Goal: Information Seeking & Learning: Check status

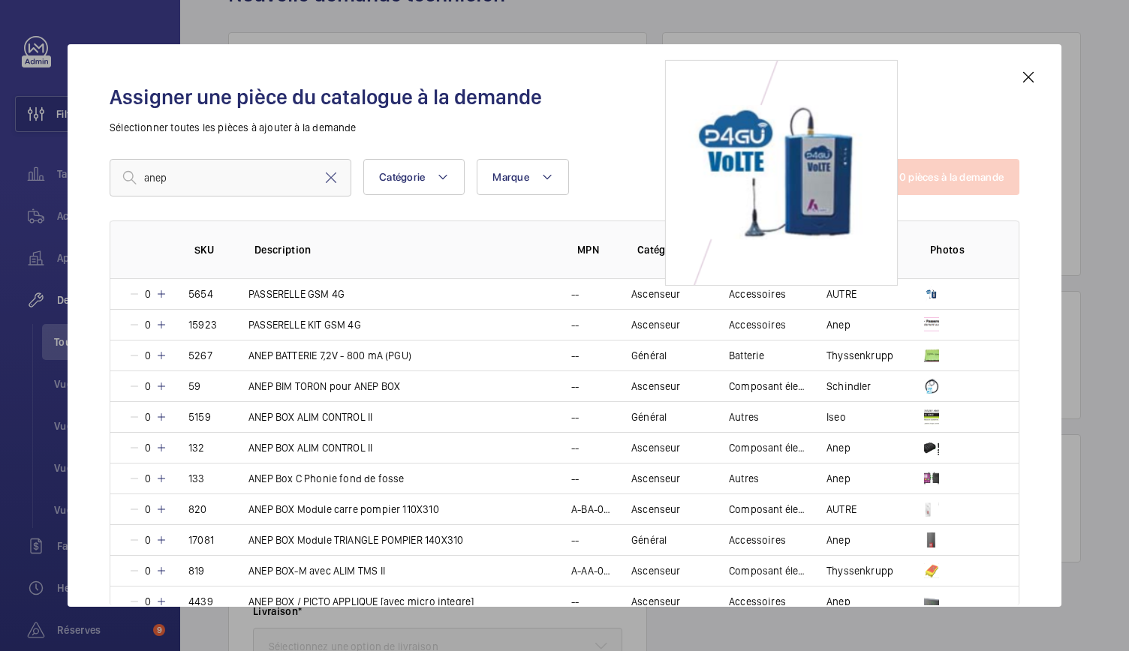
scroll to position [749, 0]
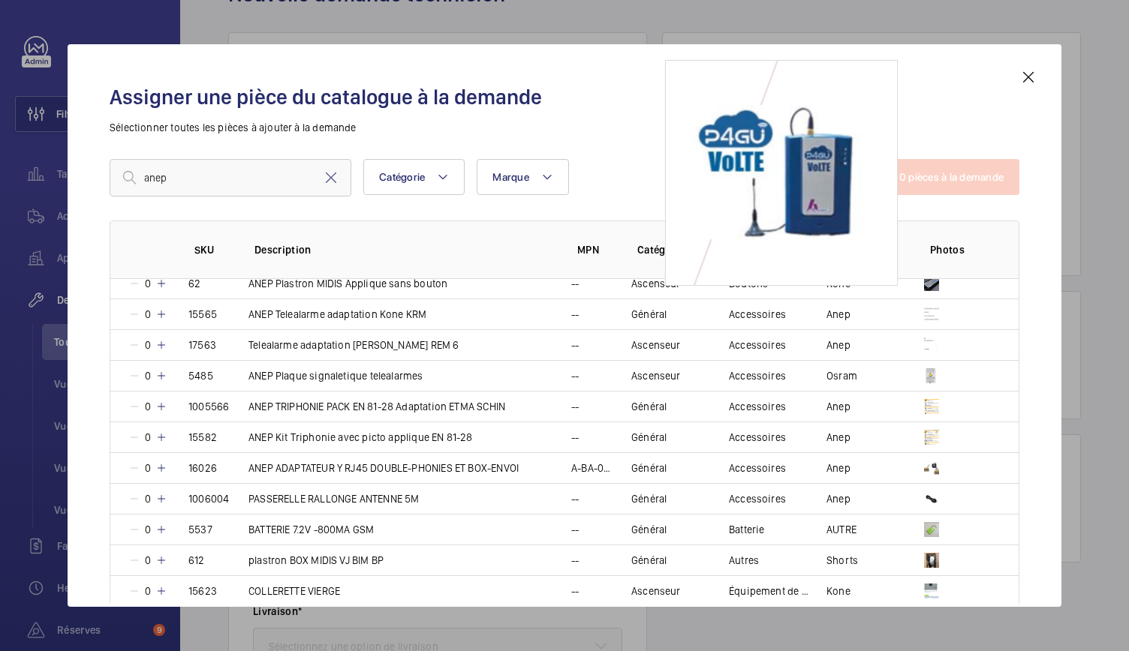
click at [1033, 74] on mat-icon at bounding box center [1028, 77] width 18 height 18
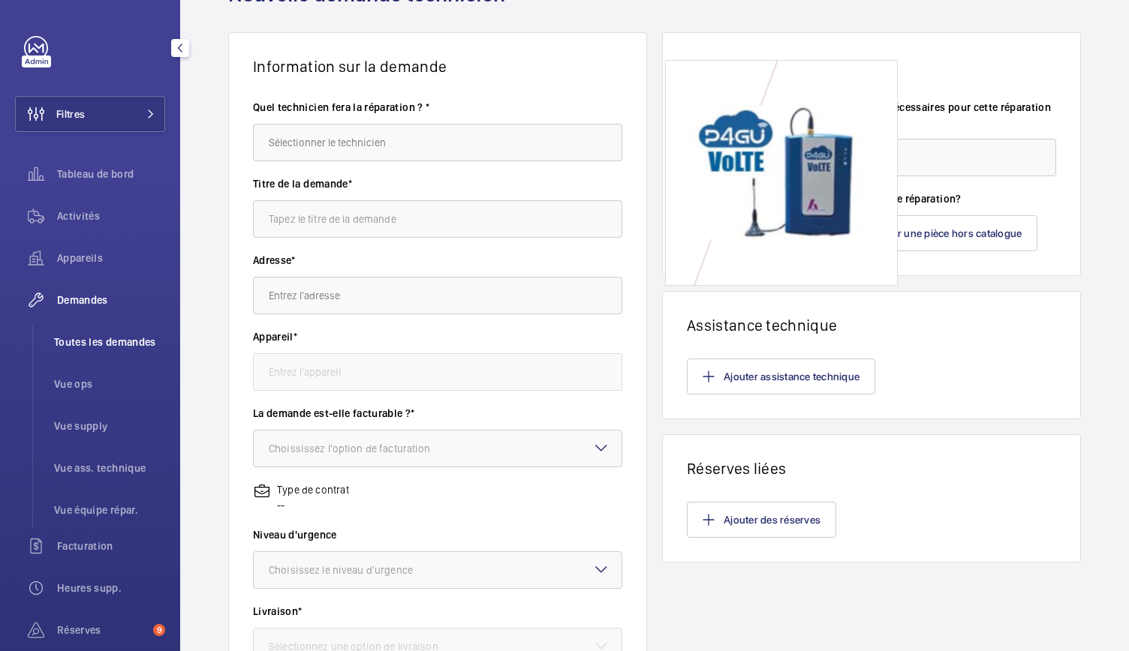
click at [118, 340] on span "Toutes les demandes" at bounding box center [109, 342] width 111 height 15
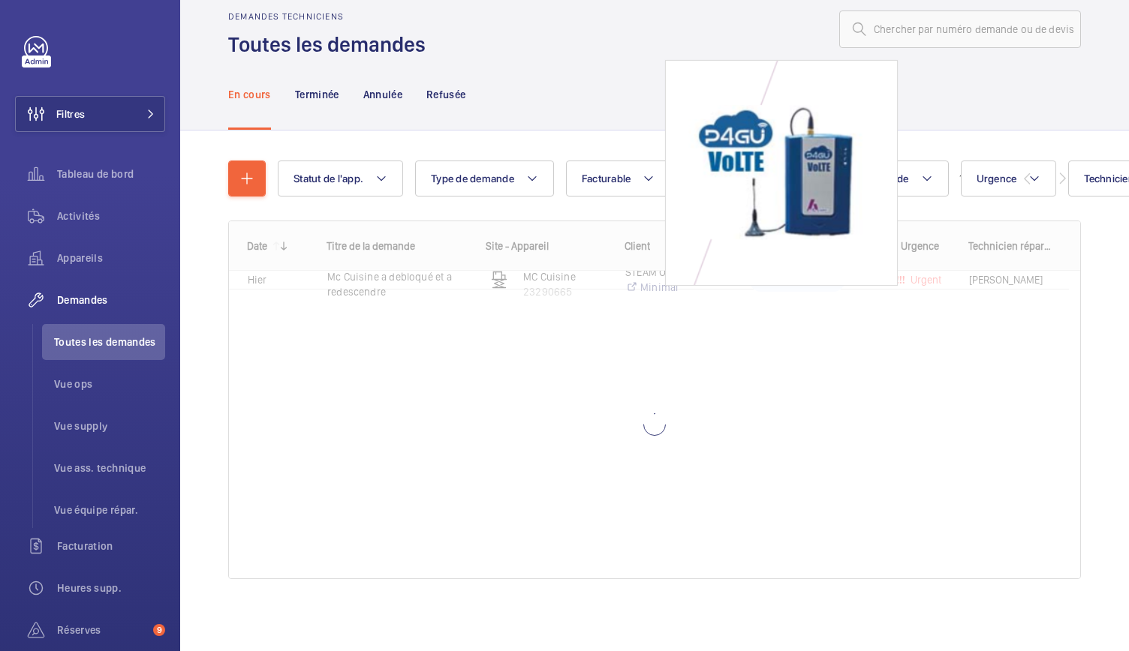
scroll to position [25, 0]
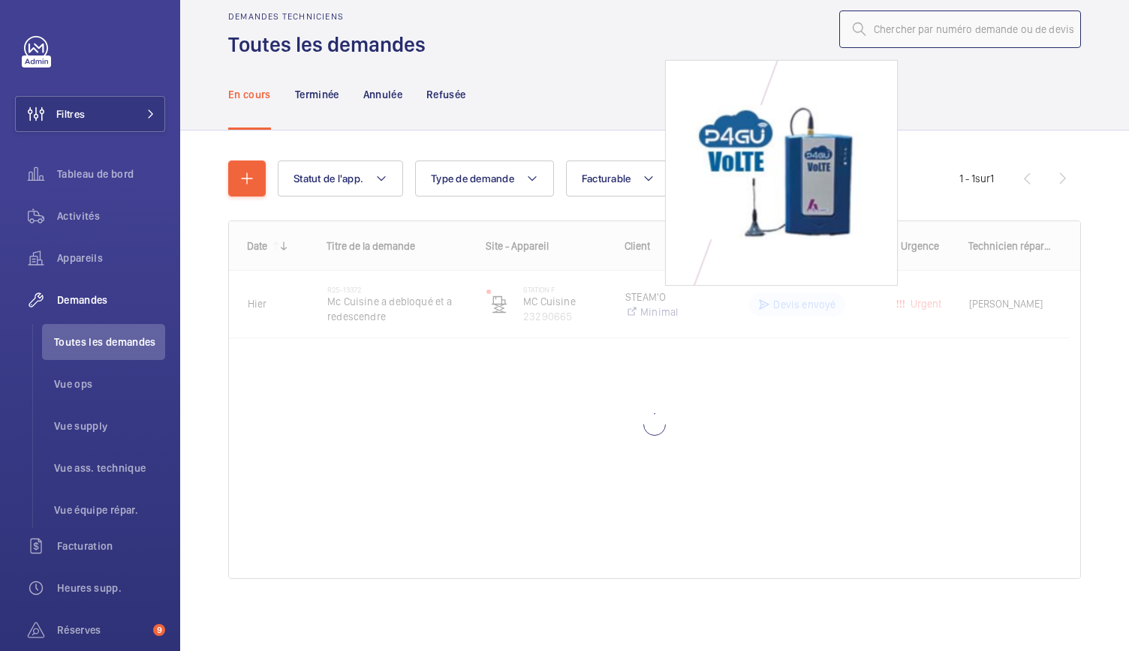
click at [868, 31] on input "text" at bounding box center [960, 30] width 242 height 38
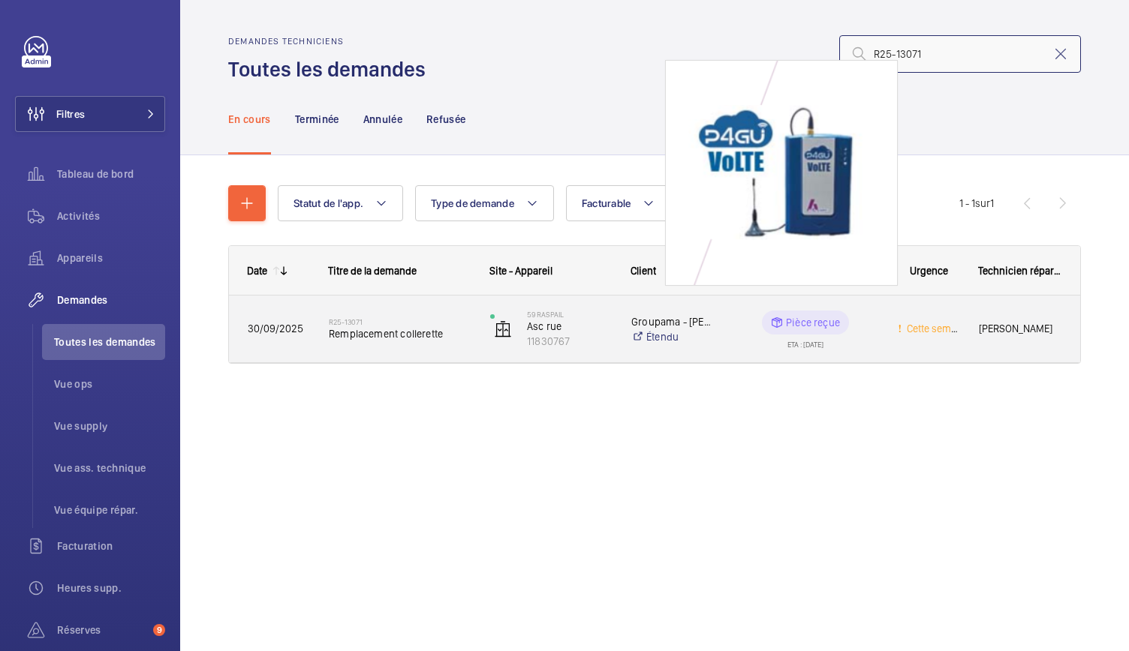
type input "R25-13071"
click at [387, 332] on span "Remplacement collerette" at bounding box center [400, 333] width 142 height 15
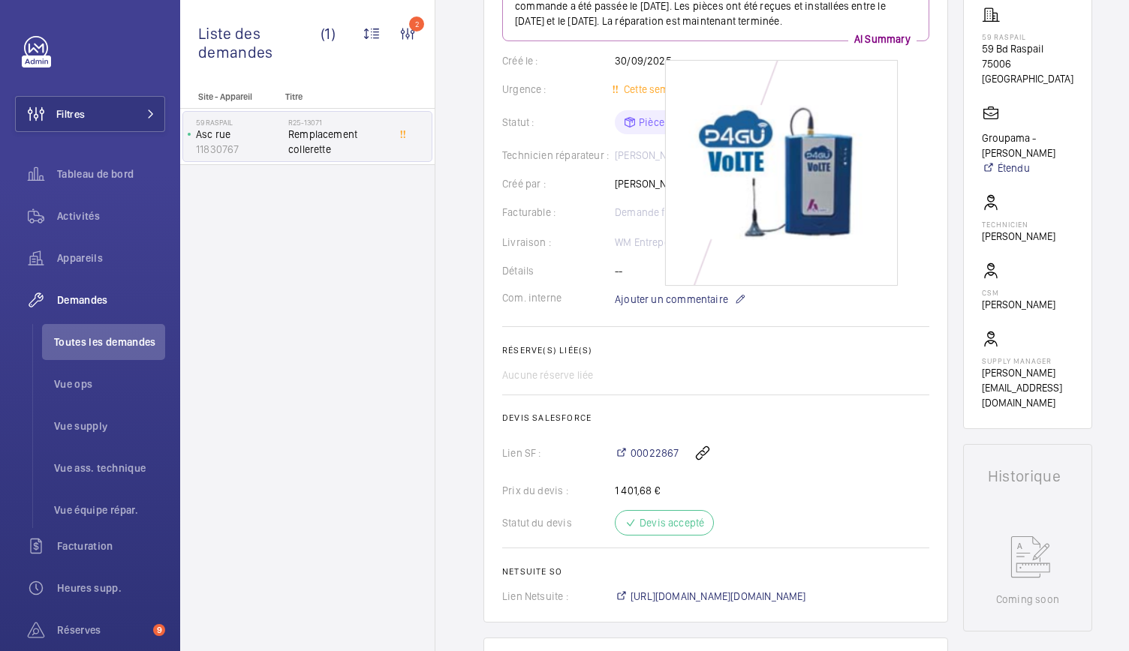
scroll to position [262, 0]
drag, startPoint x: 681, startPoint y: 453, endPoint x: 629, endPoint y: 464, distance: 53.7
click at [629, 464] on div "00022867" at bounding box center [772, 453] width 314 height 36
copy div "00022867"
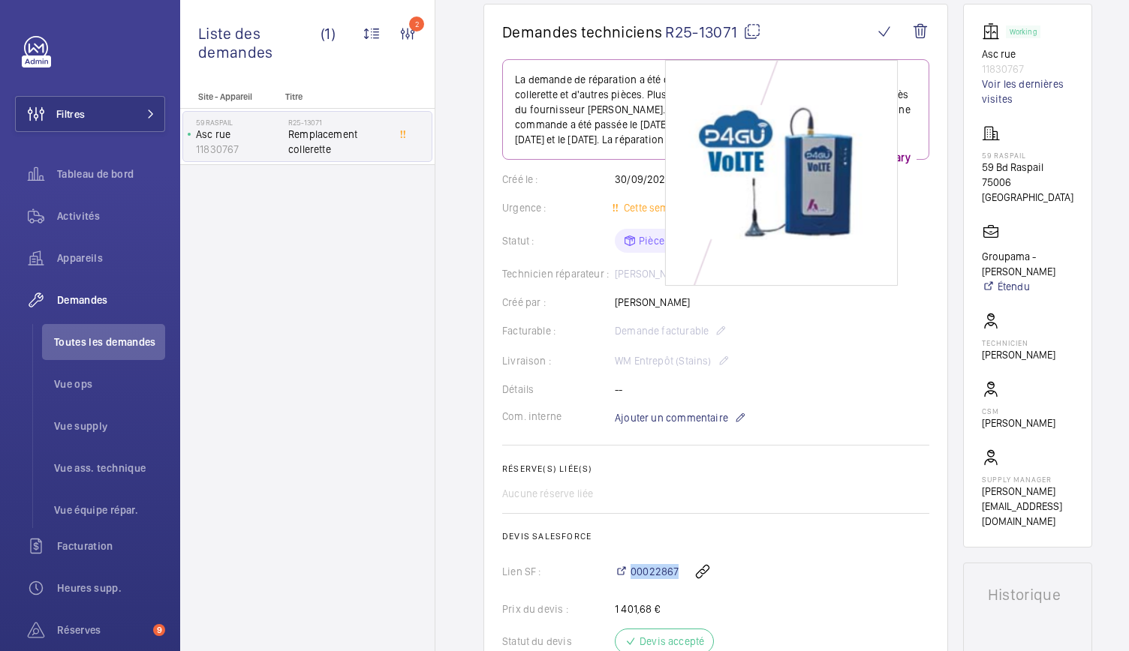
scroll to position [150, 0]
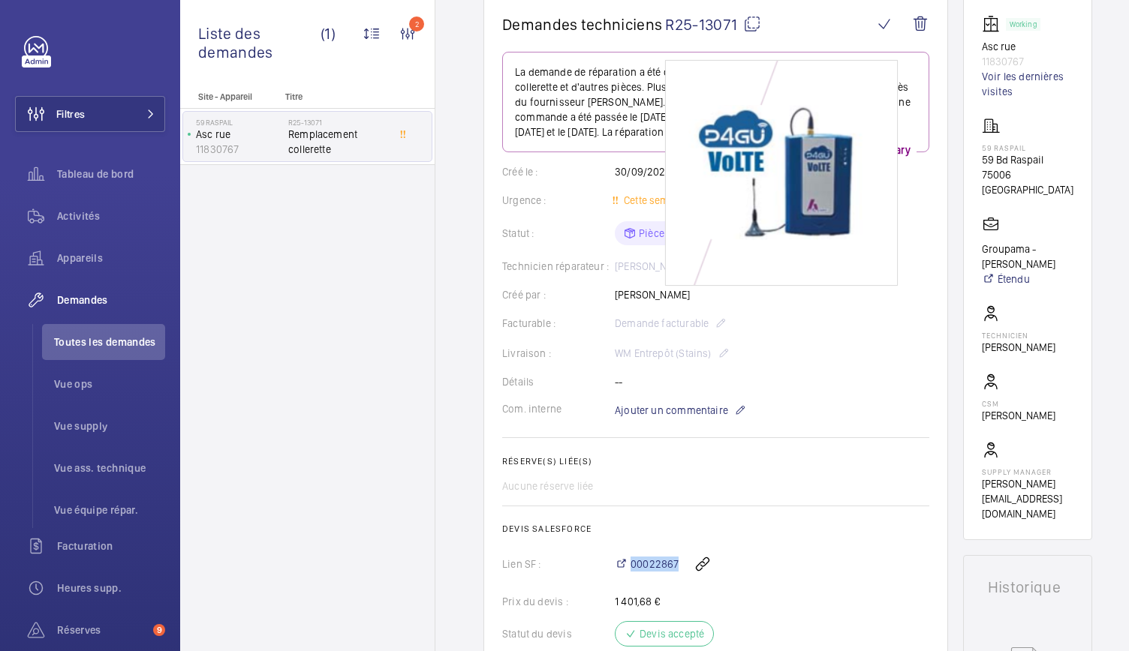
click at [752, 24] on mat-icon at bounding box center [752, 24] width 18 height 18
copy div "00022867"
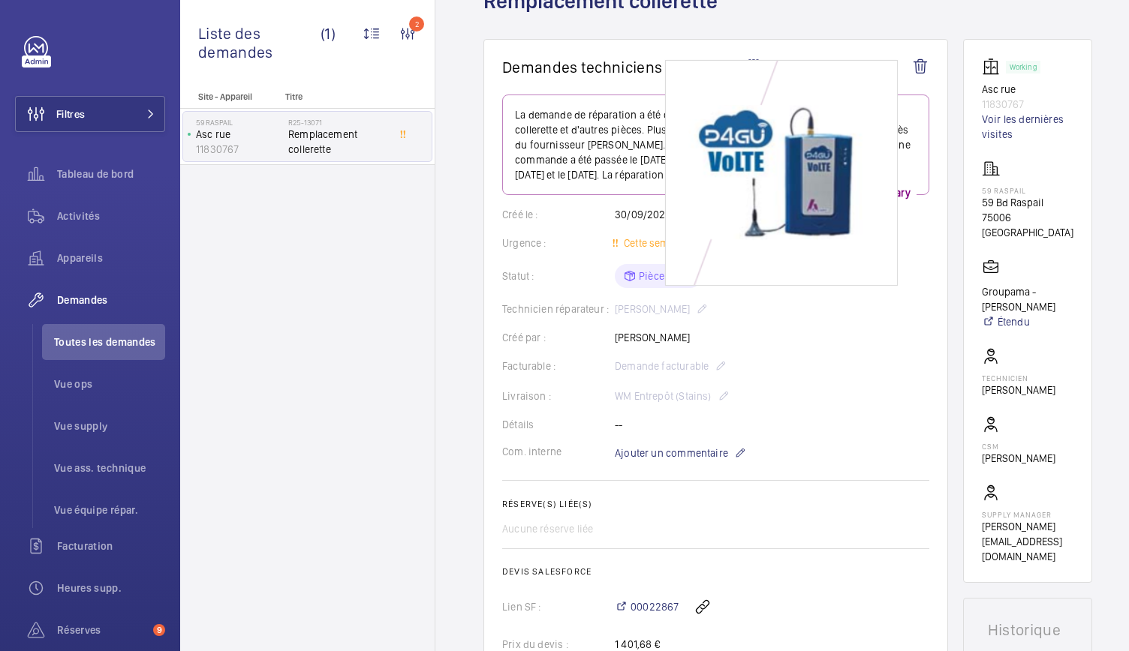
scroll to position [0, 0]
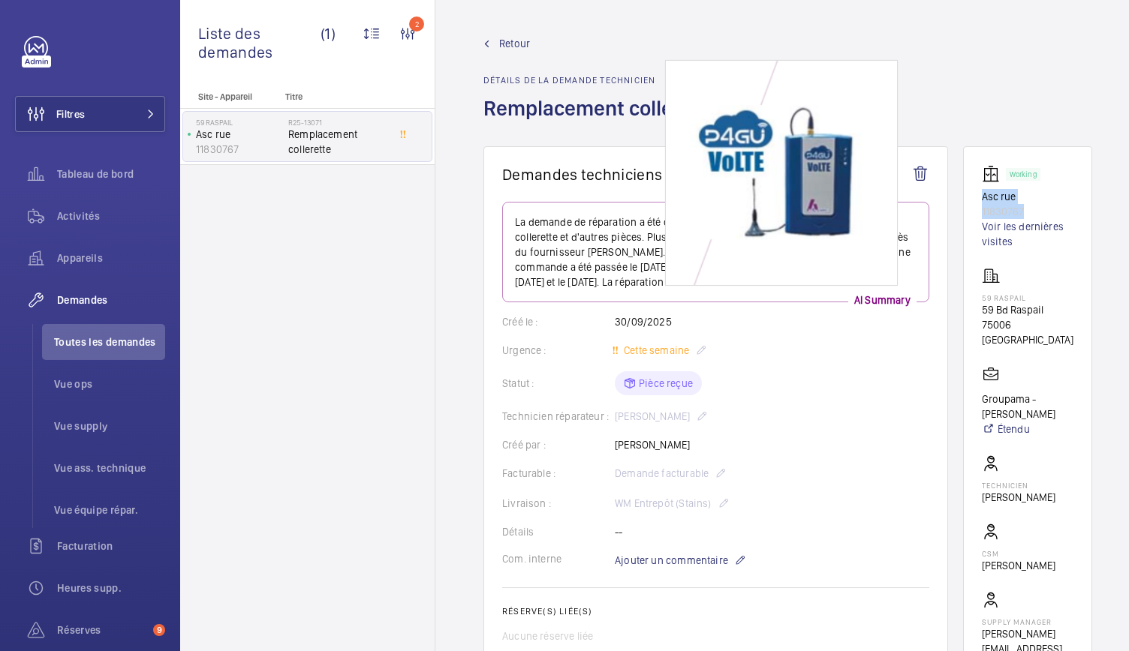
drag, startPoint x: 982, startPoint y: 194, endPoint x: 1040, endPoint y: 211, distance: 60.8
click at [1040, 211] on wm-front-card "Working Asc rue 11830767 Voir les dernières visites 59 Raspail 59 Bd Raspail 75…" at bounding box center [1027, 418] width 129 height 544
copy div "Asc rue 11830767"
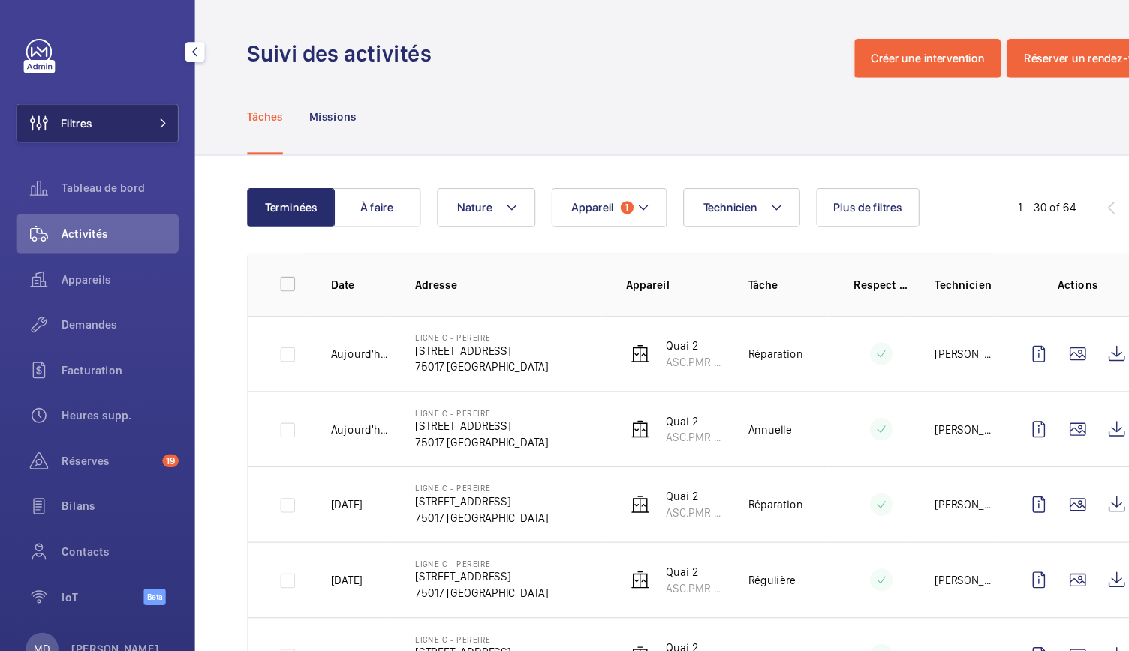
click at [152, 113] on mat-icon at bounding box center [150, 114] width 9 height 9
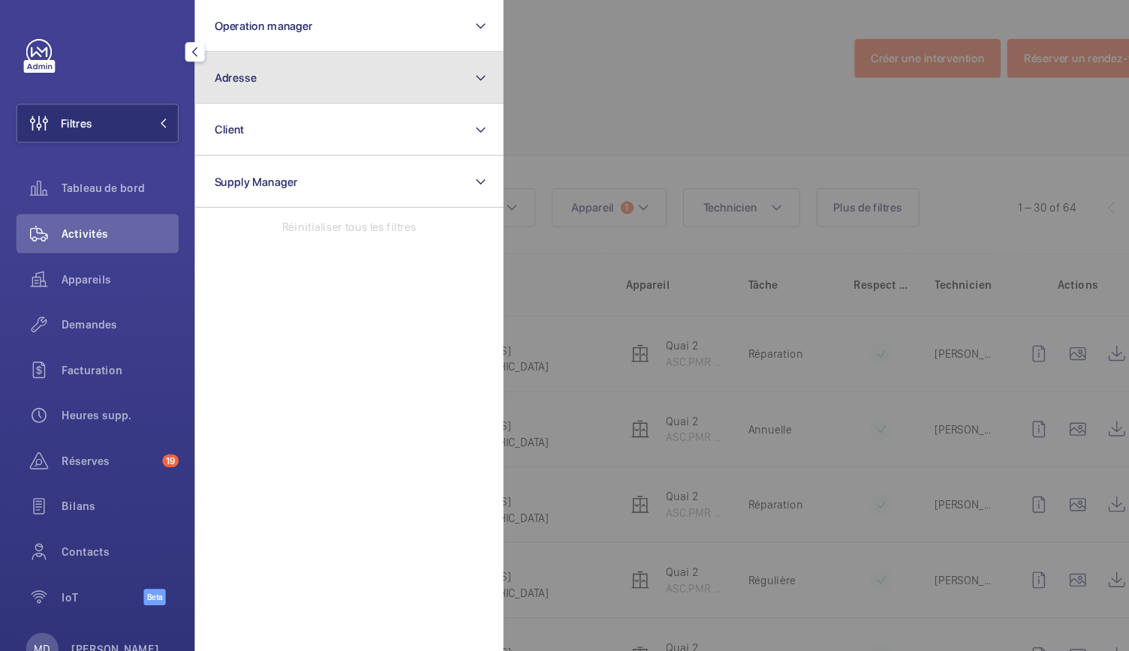
click at [269, 61] on button "Adresse" at bounding box center [322, 72] width 285 height 48
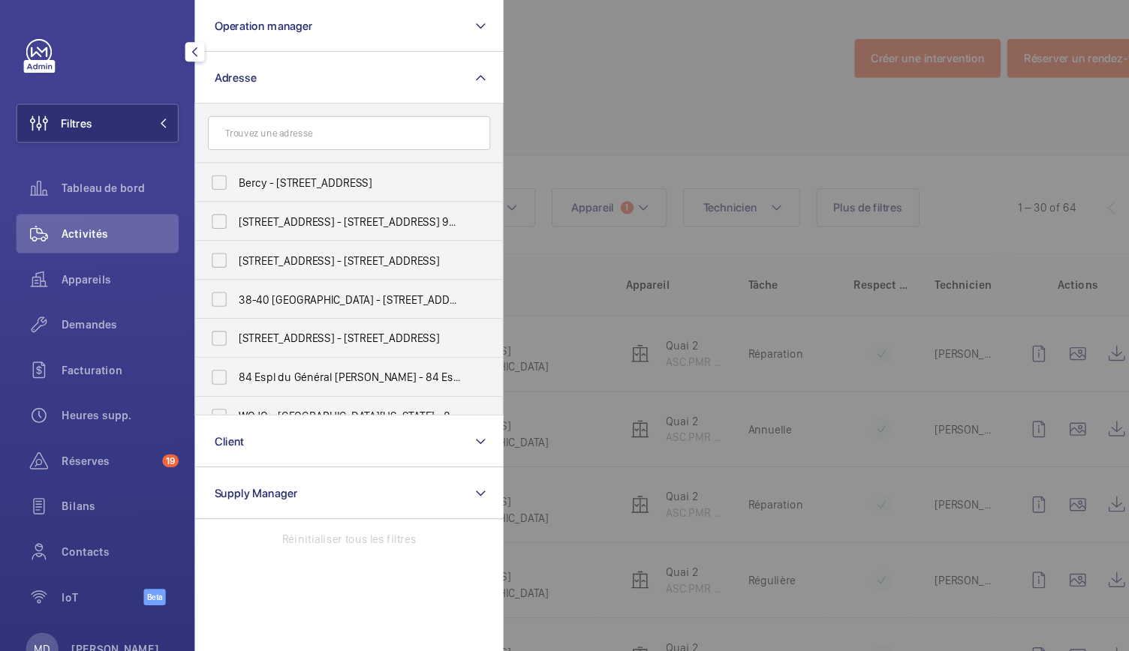
type input "R25-13139"
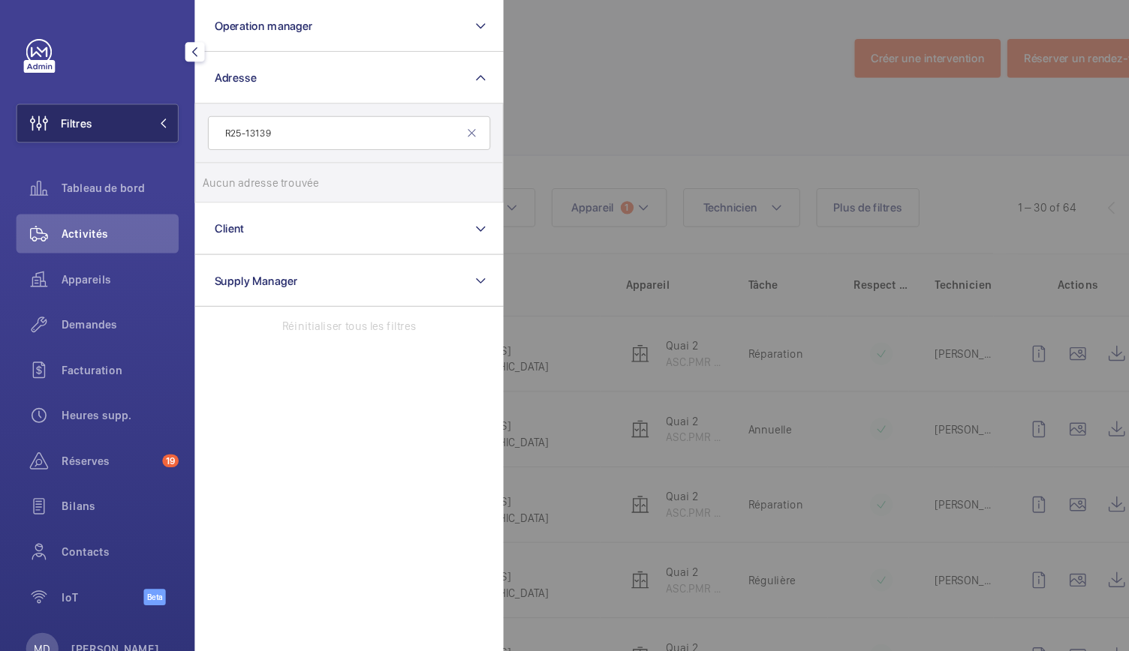
drag, startPoint x: 261, startPoint y: 125, endPoint x: 155, endPoint y: 131, distance: 106.7
click at [155, 131] on wm-front-sidebar-menu-filter "Filtres Operation manager Adresse R25-13139 Aucun adresse trouvée Réinitialiser…" at bounding box center [90, 114] width 150 height 36
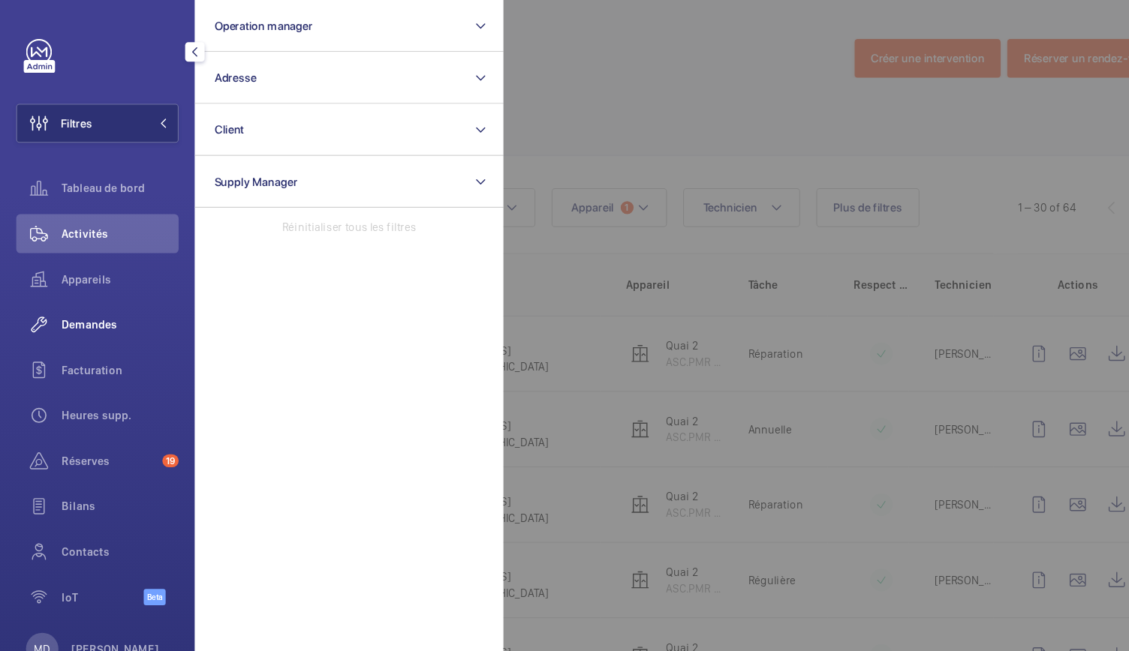
click at [84, 304] on span "Demandes" at bounding box center [111, 300] width 108 height 15
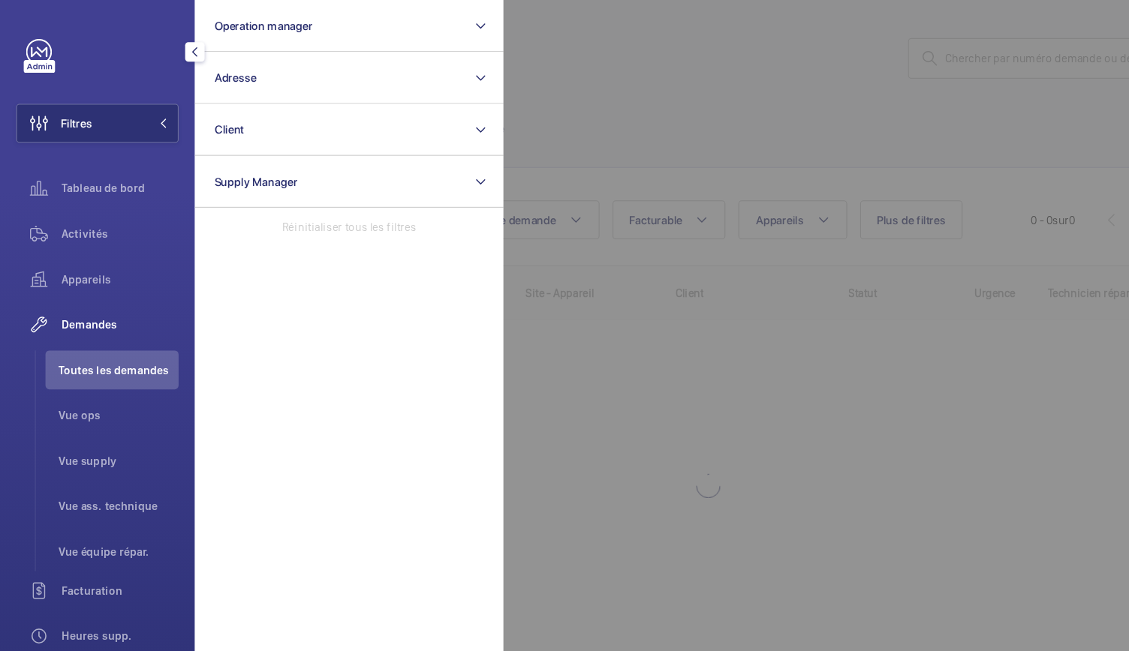
click at [871, 87] on div at bounding box center [1029, 325] width 1129 height 651
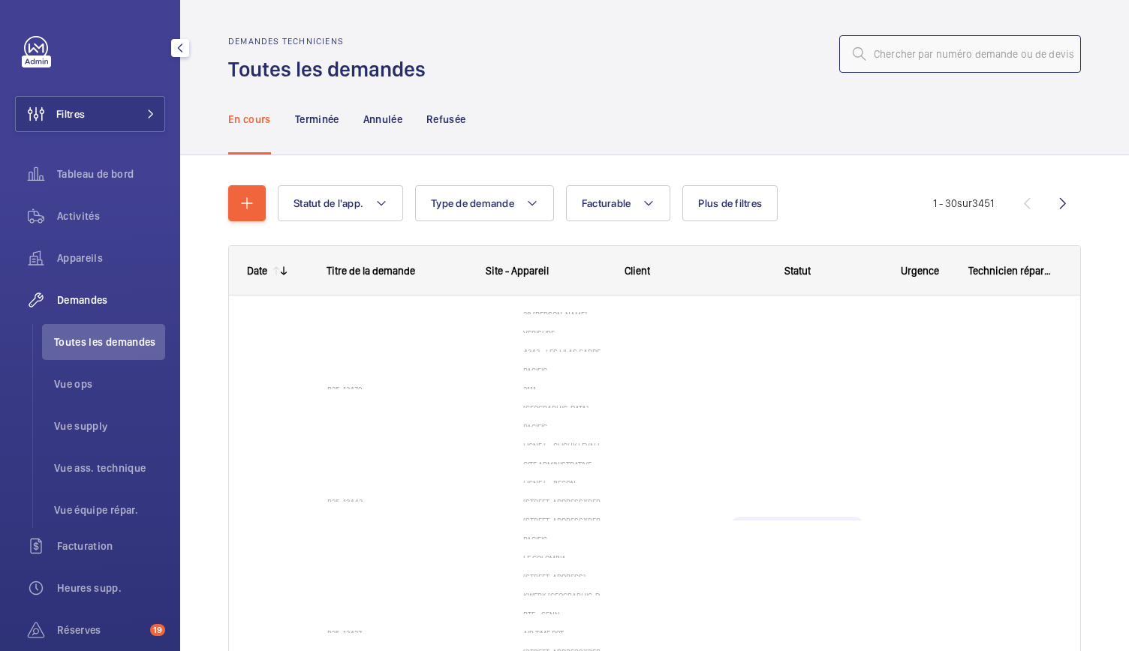
click at [920, 69] on input "text" at bounding box center [960, 54] width 242 height 38
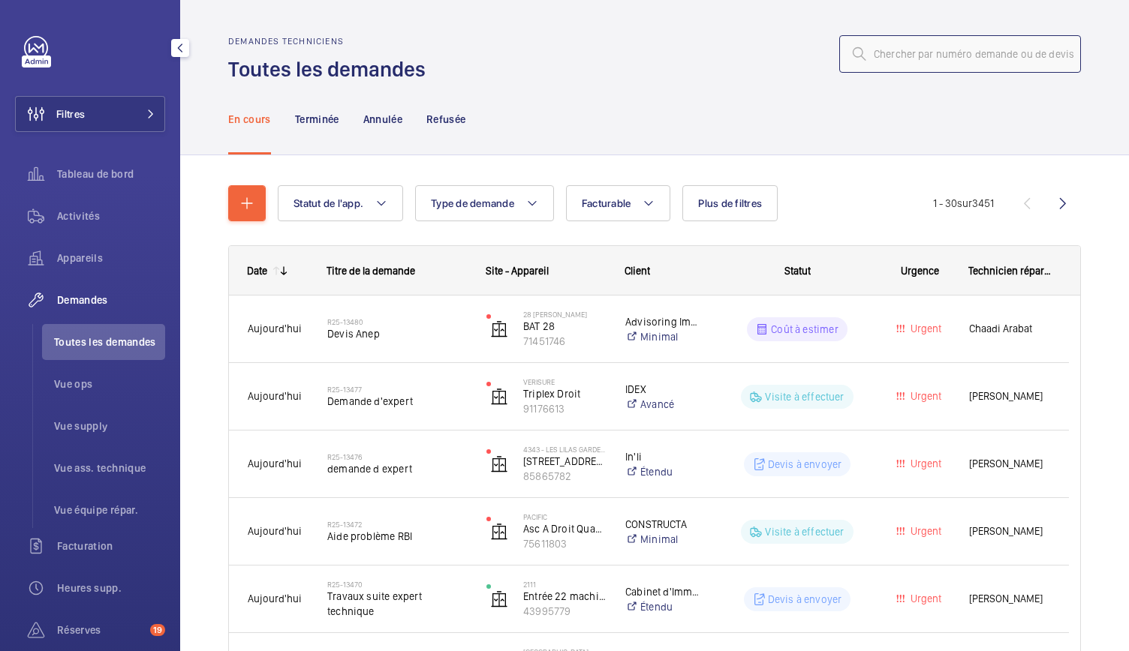
paste input "R25-13139"
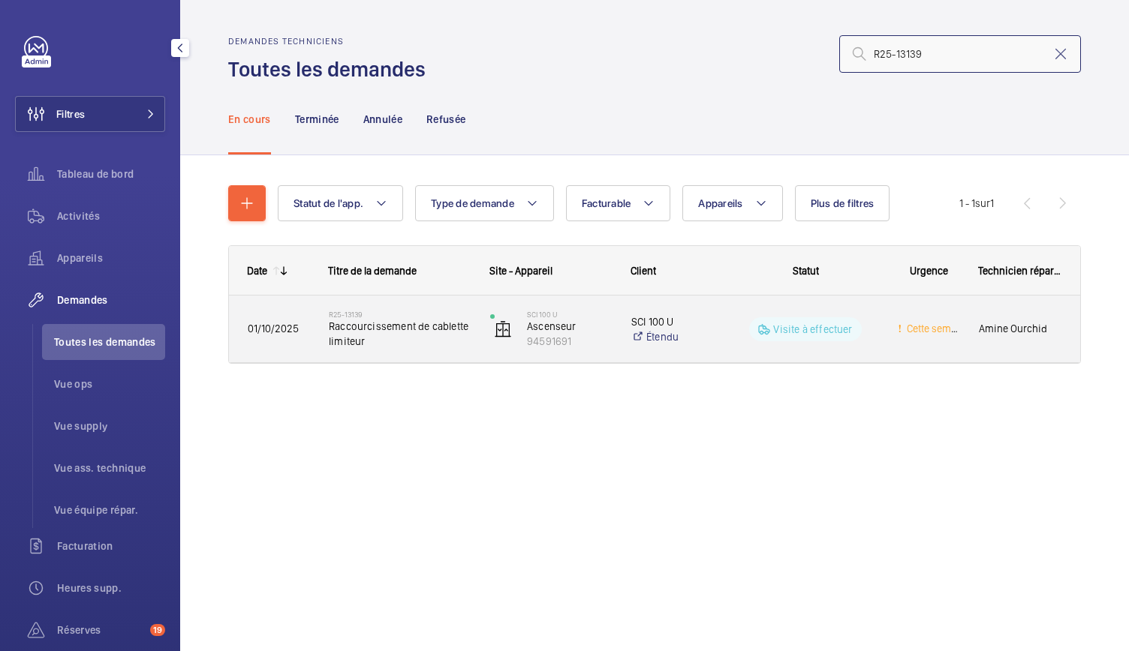
type input "R25-13139"
click at [338, 337] on span "Raccourcissement de cablette limiteur" at bounding box center [400, 334] width 142 height 30
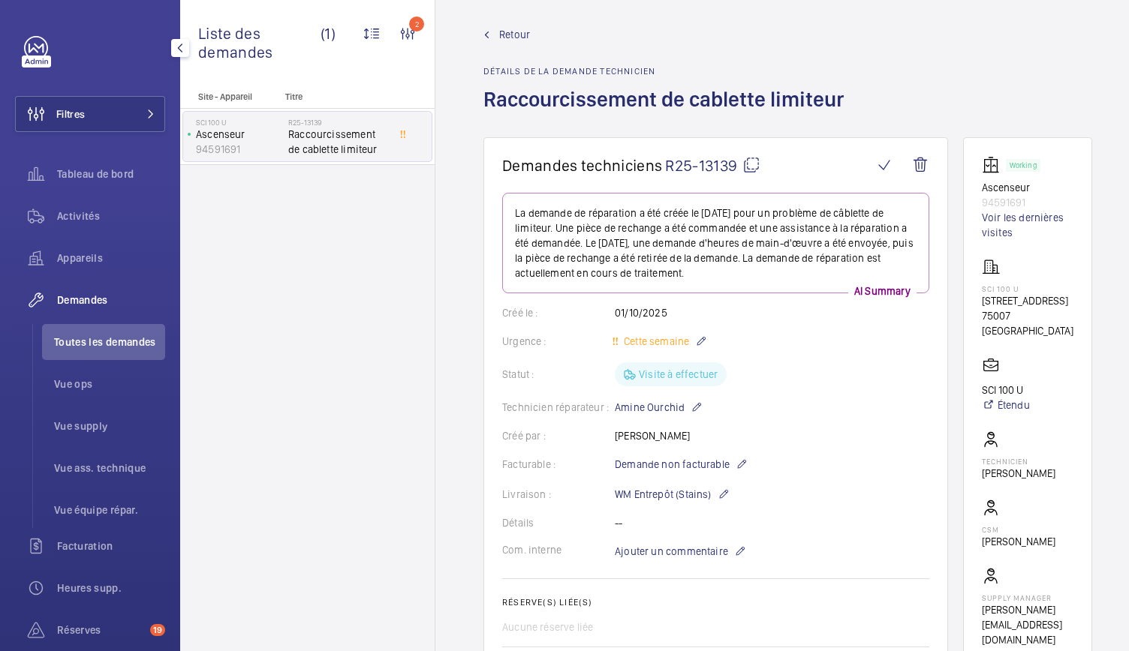
scroll to position [8, 0]
click at [982, 303] on wm-front-card "Working Ascenseur 94591691 Voir les dernières visites SCI 100 U 100 rue de l'un…" at bounding box center [1027, 402] width 129 height 529
drag, startPoint x: 1039, startPoint y: 332, endPoint x: 977, endPoint y: 293, distance: 72.9
click at [977, 293] on wm-front-card "Working Ascenseur 94591691 Voir les dernières visites SCI 100 U 100 rue de l'un…" at bounding box center [1027, 402] width 129 height 529
copy div "SCI 100 U 100 rue de l'université 75007 PARIS"
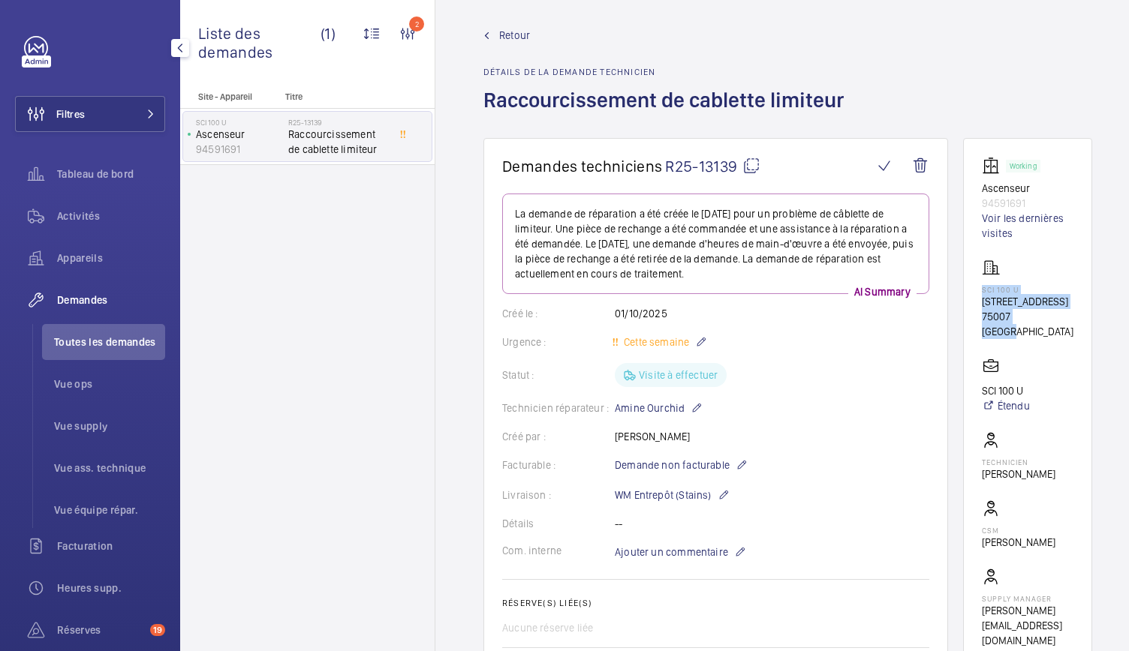
drag, startPoint x: 479, startPoint y: 95, endPoint x: 857, endPoint y: 110, distance: 378.5
click at [857, 110] on wm-front-admin-header "Retour Détails de la demande technicien Raccourcissement de cablette limiteur" at bounding box center [787, 65] width 705 height 146
copy h1 "Raccourcissement de cablette limiteur"
click at [747, 167] on mat-icon at bounding box center [751, 166] width 18 height 18
copy h1 "Raccourcissement de cablette limiteur"
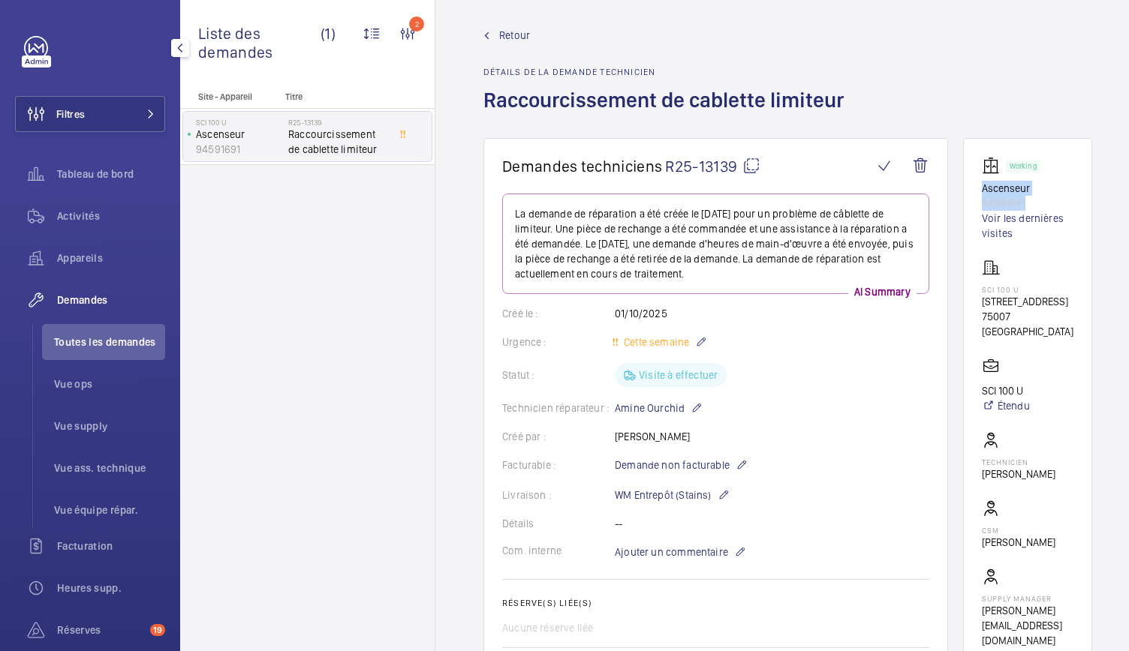
drag, startPoint x: 977, startPoint y: 188, endPoint x: 1040, endPoint y: 199, distance: 64.0
click at [1040, 199] on wm-front-card "Working Ascenseur 94591691 Voir les dernières visites SCI 100 U 100 rue de l'un…" at bounding box center [1027, 402] width 129 height 529
copy div "Ascenseur 94591691"
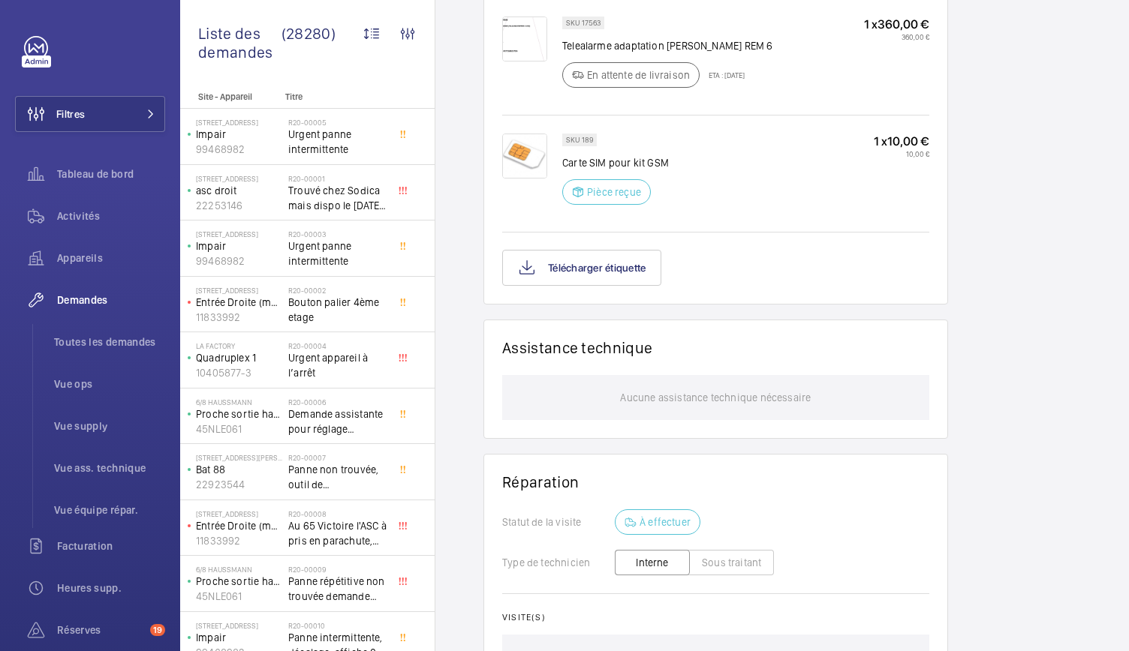
scroll to position [1340, 0]
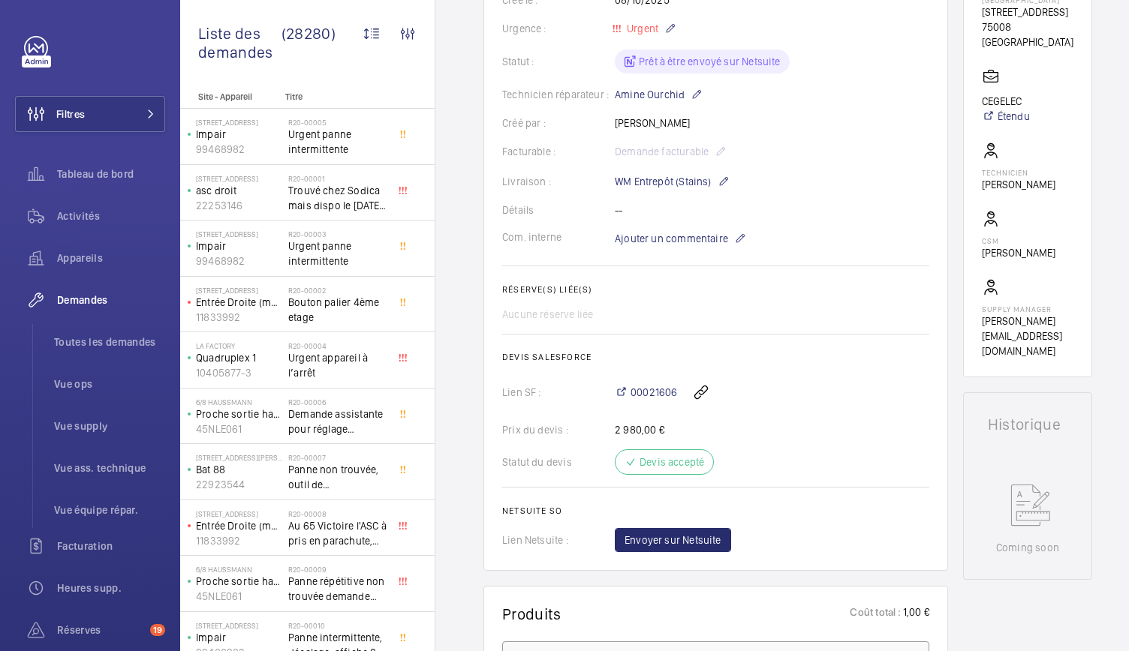
scroll to position [172, 0]
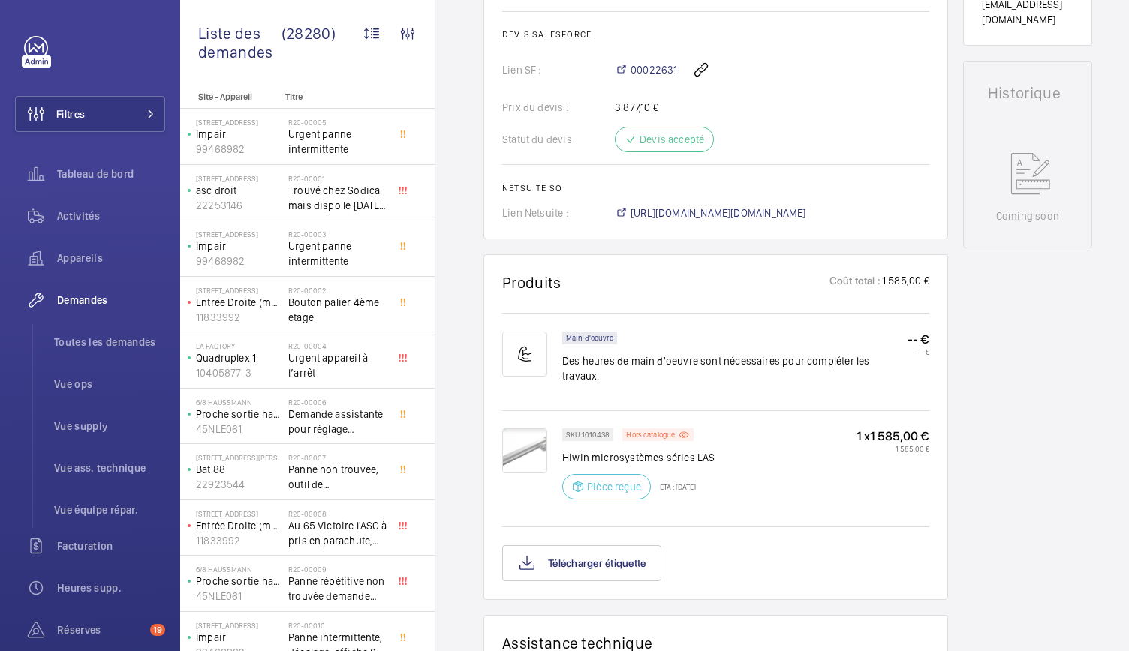
scroll to position [698, 0]
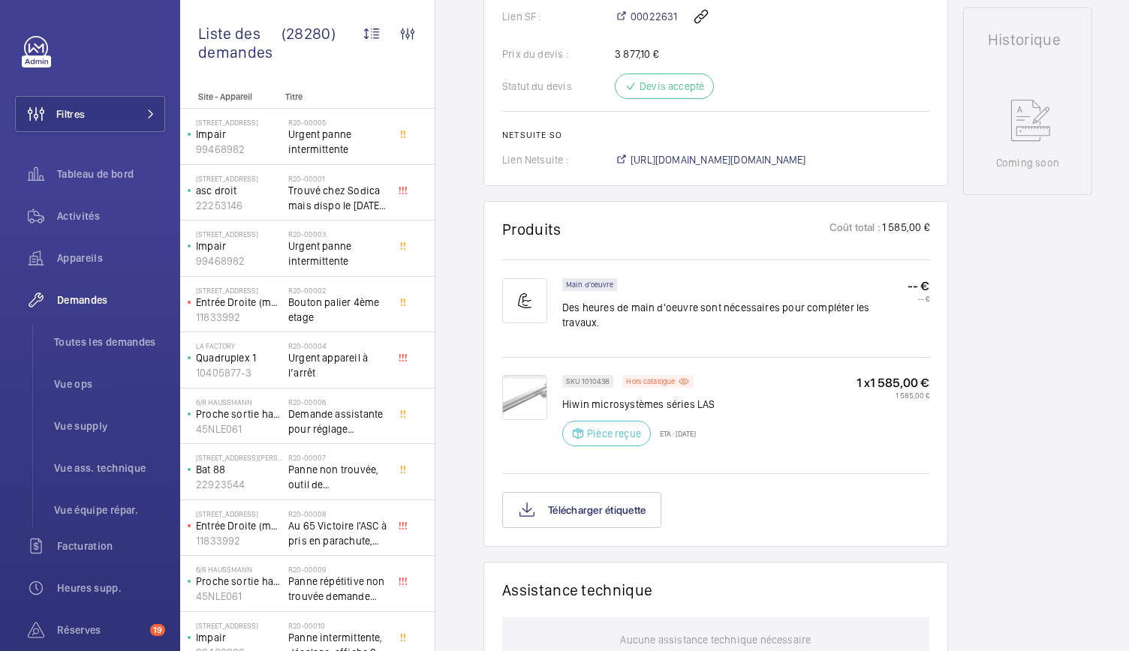
click at [532, 394] on img at bounding box center [524, 397] width 45 height 45
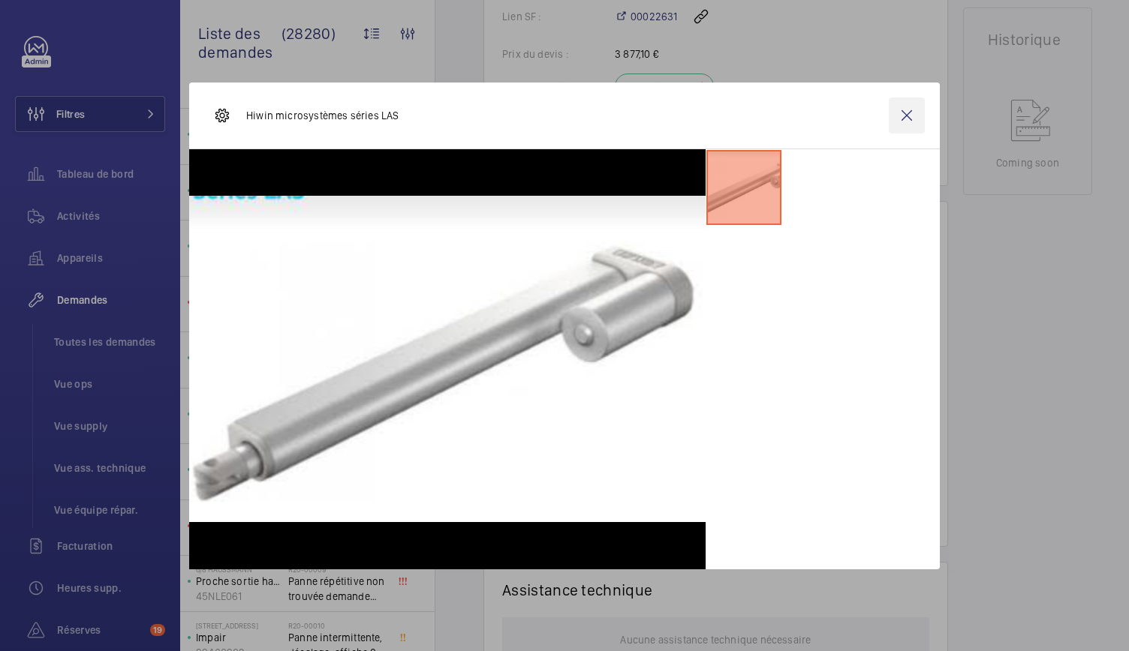
click at [904, 112] on wm-front-icon-button at bounding box center [907, 116] width 36 height 36
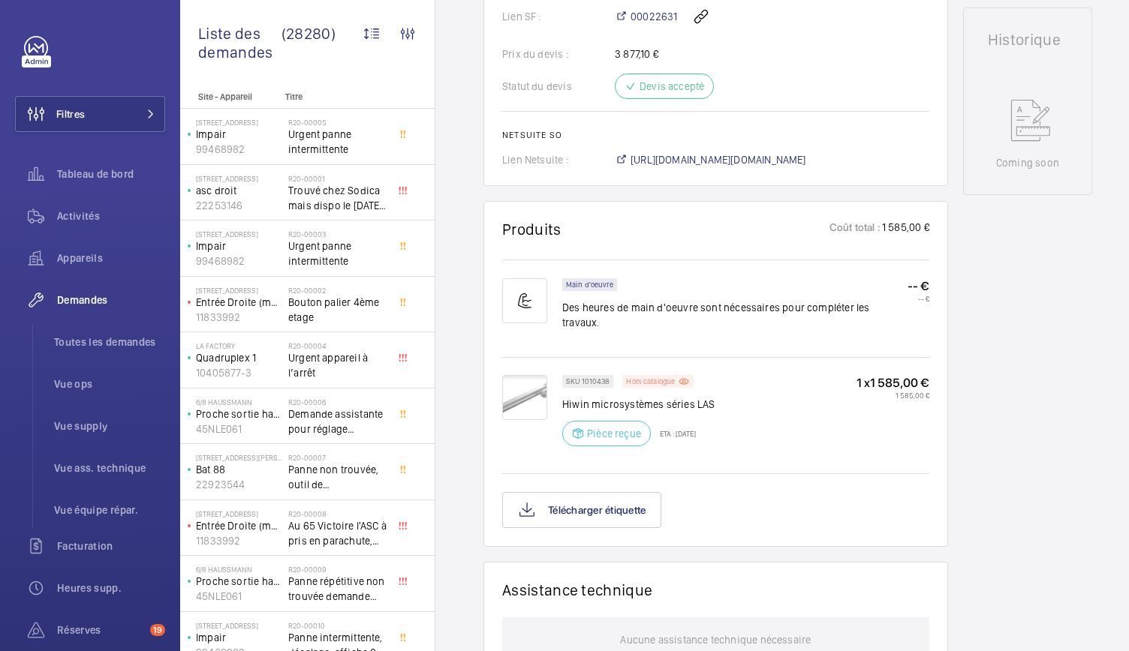
click at [667, 375] on div "Hors catalogue" at bounding box center [657, 381] width 71 height 13
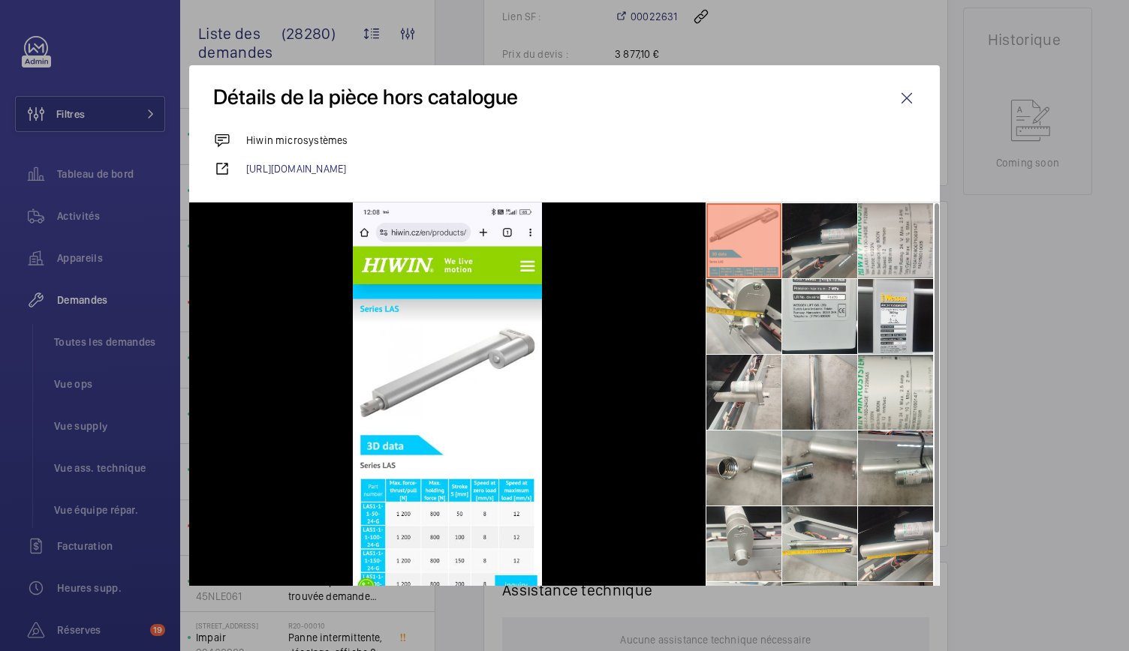
click at [792, 238] on li at bounding box center [819, 240] width 75 height 75
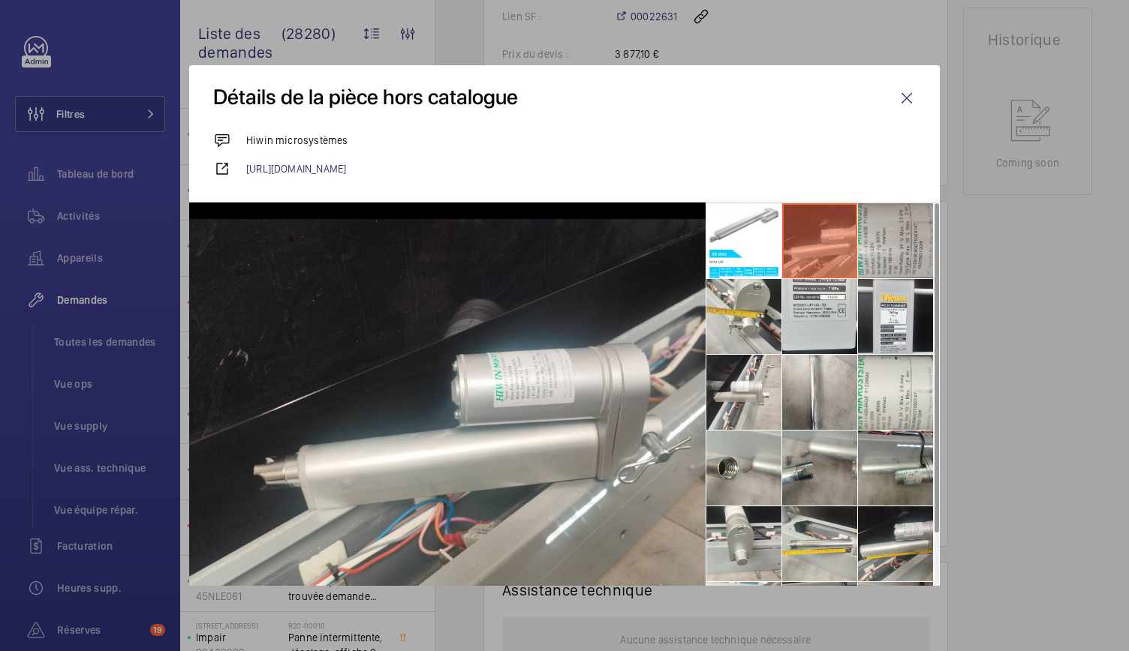
click at [905, 247] on li at bounding box center [895, 240] width 75 height 75
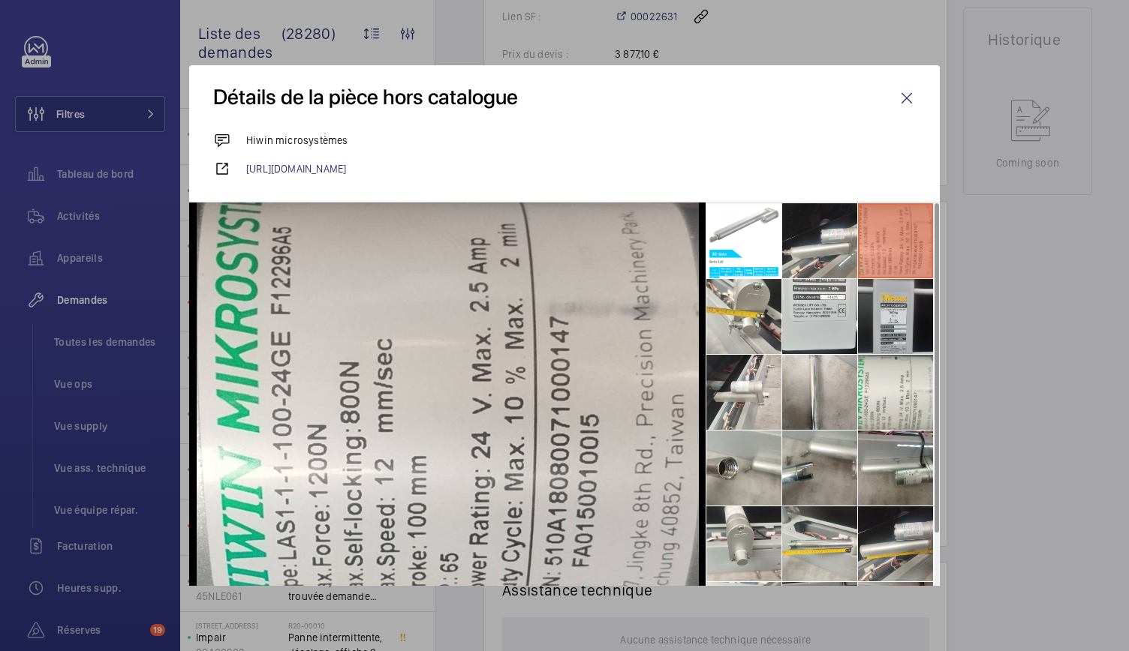
click at [890, 326] on li at bounding box center [895, 316] width 75 height 75
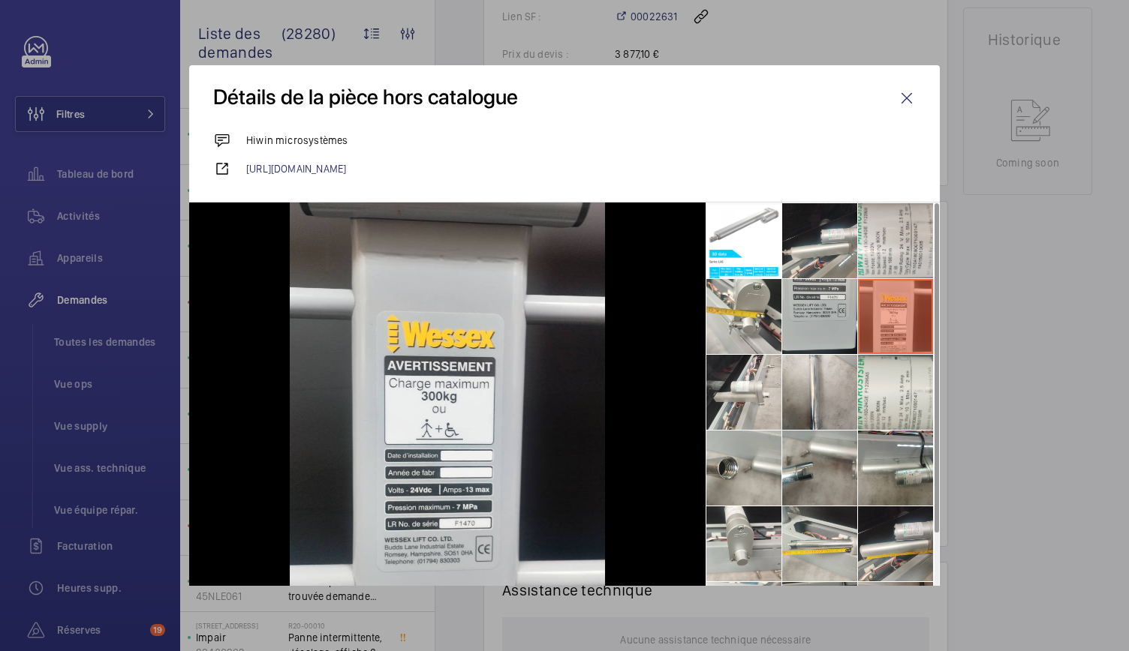
click at [794, 316] on li at bounding box center [819, 316] width 75 height 75
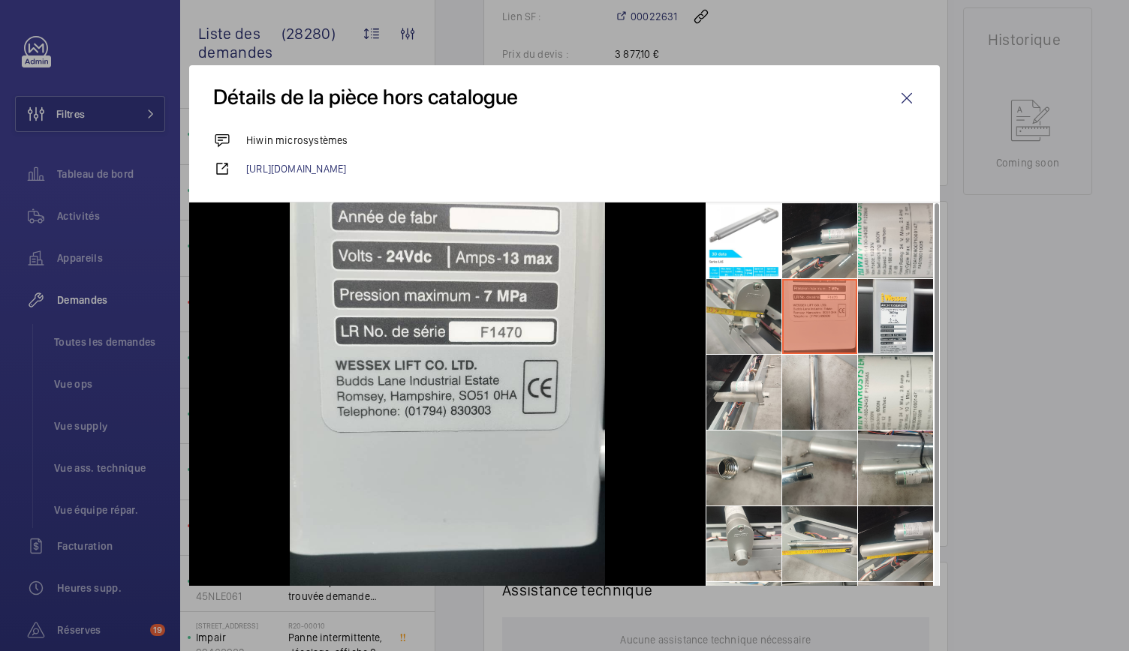
click at [730, 317] on li at bounding box center [743, 316] width 75 height 75
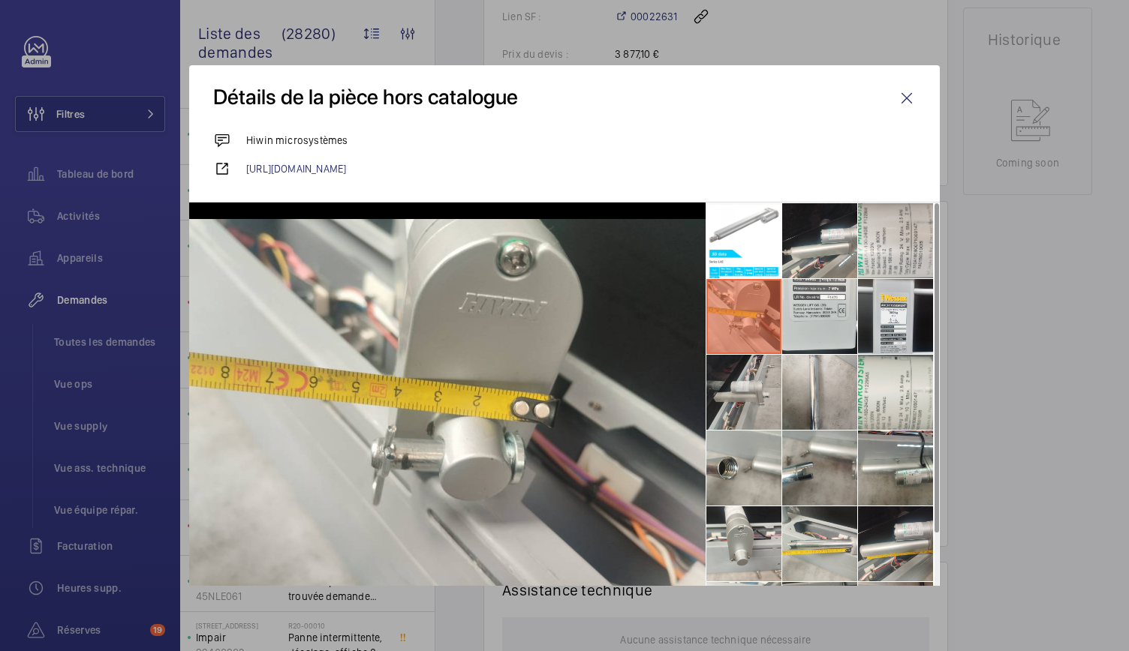
click at [725, 407] on li at bounding box center [743, 392] width 75 height 75
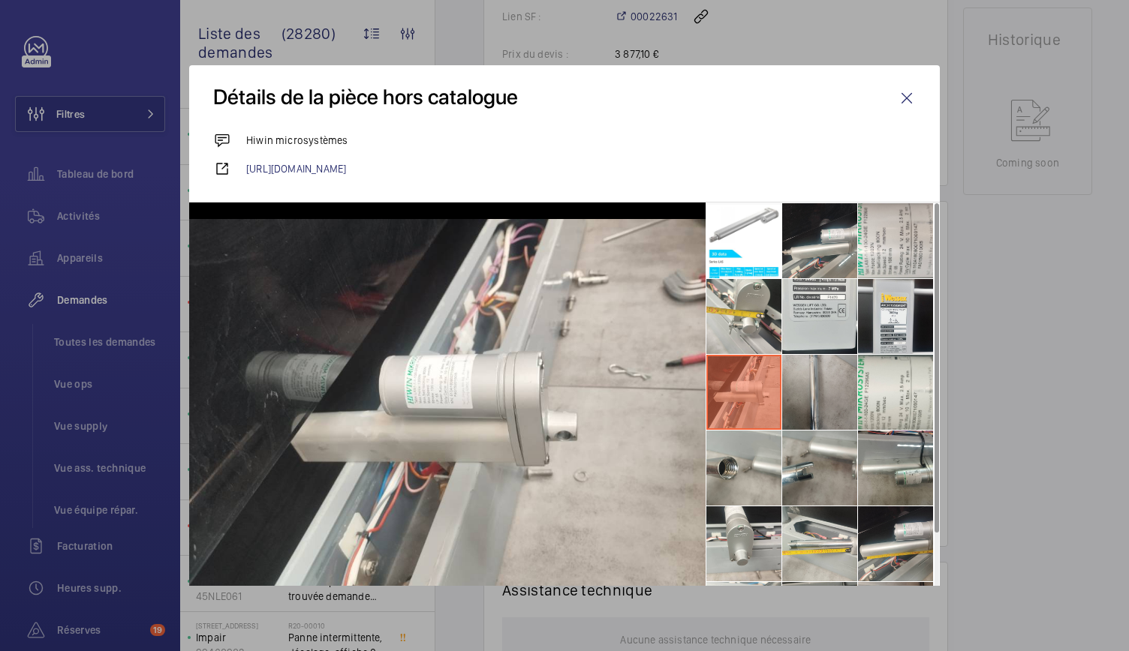
click at [811, 389] on li at bounding box center [819, 392] width 75 height 75
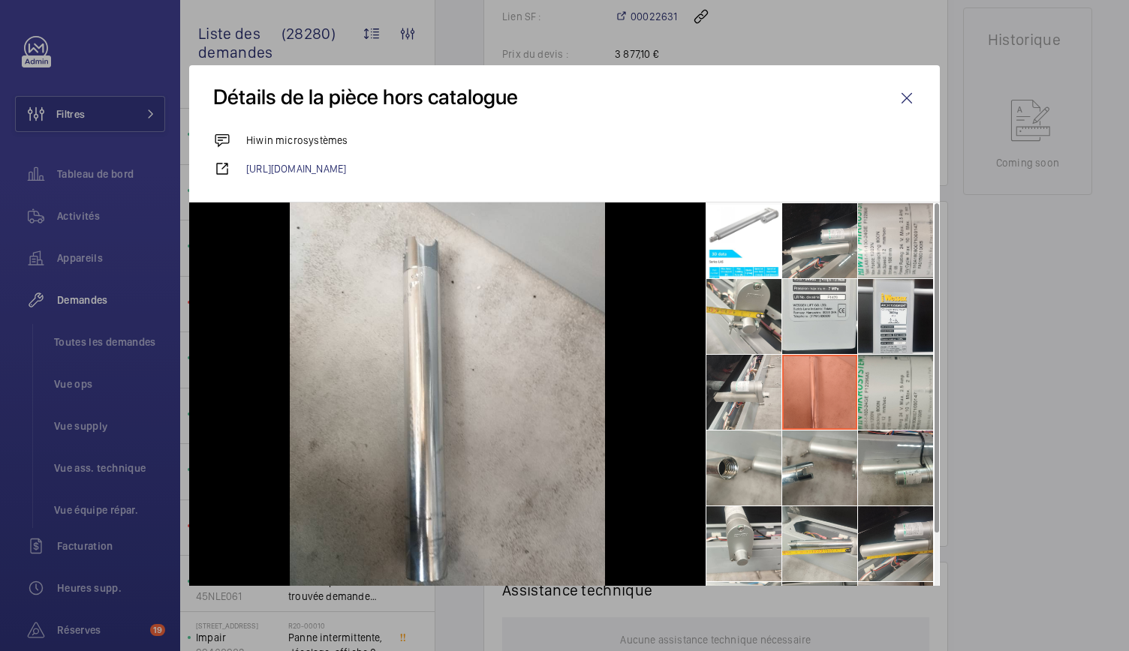
click at [884, 394] on li at bounding box center [895, 392] width 75 height 75
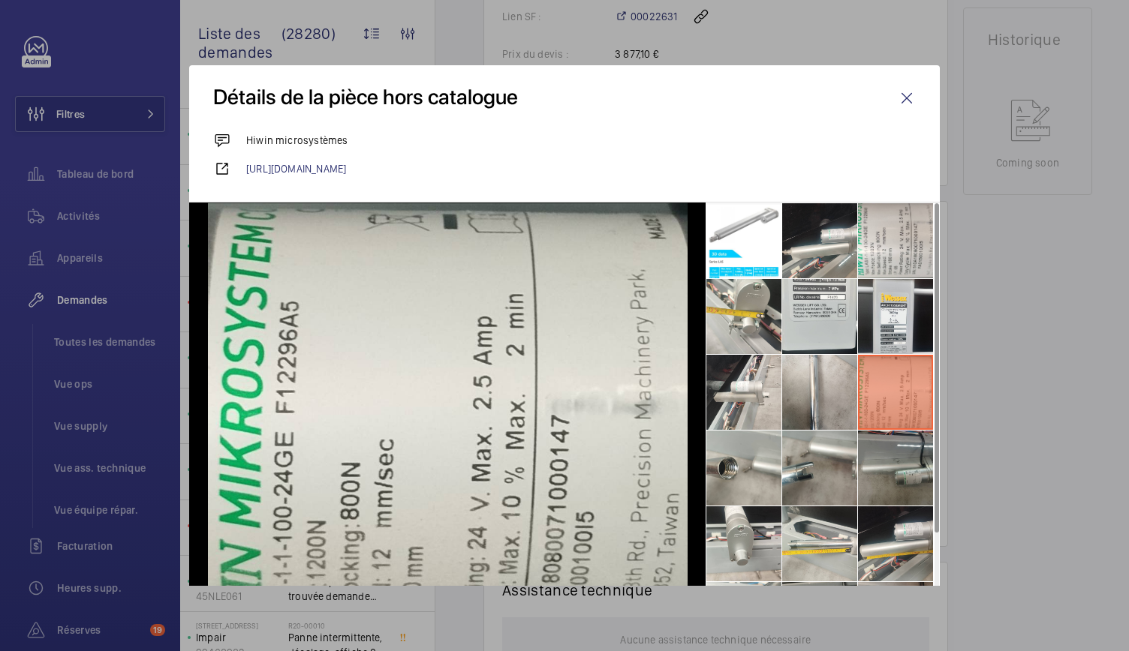
click at [880, 451] on li at bounding box center [895, 468] width 75 height 75
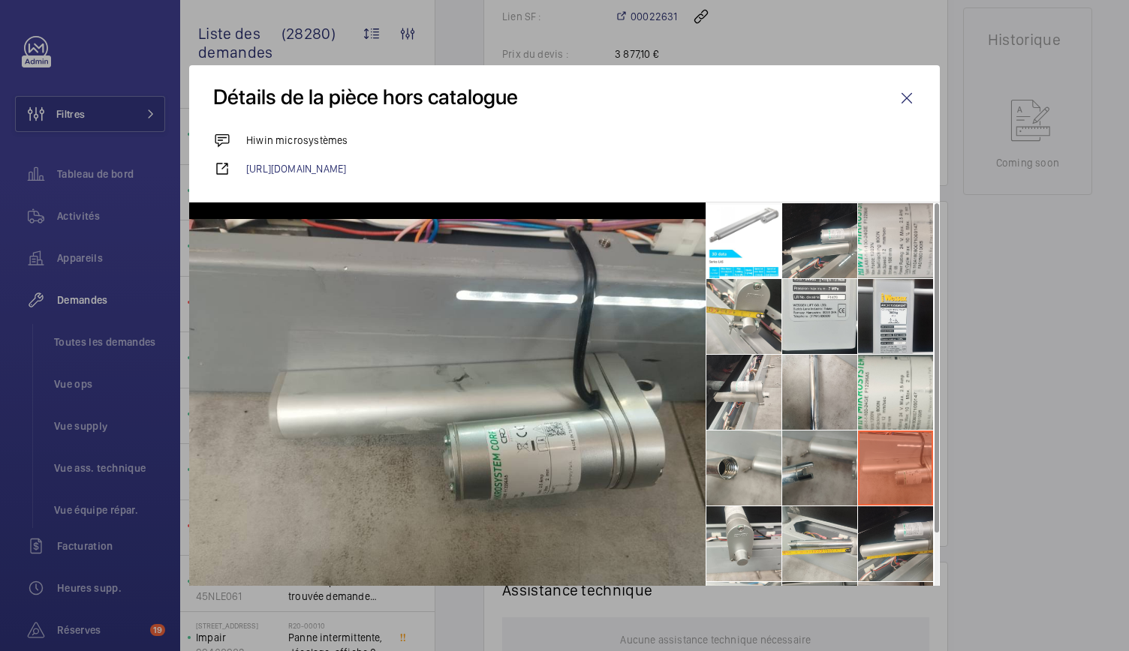
click at [814, 467] on li at bounding box center [819, 468] width 75 height 75
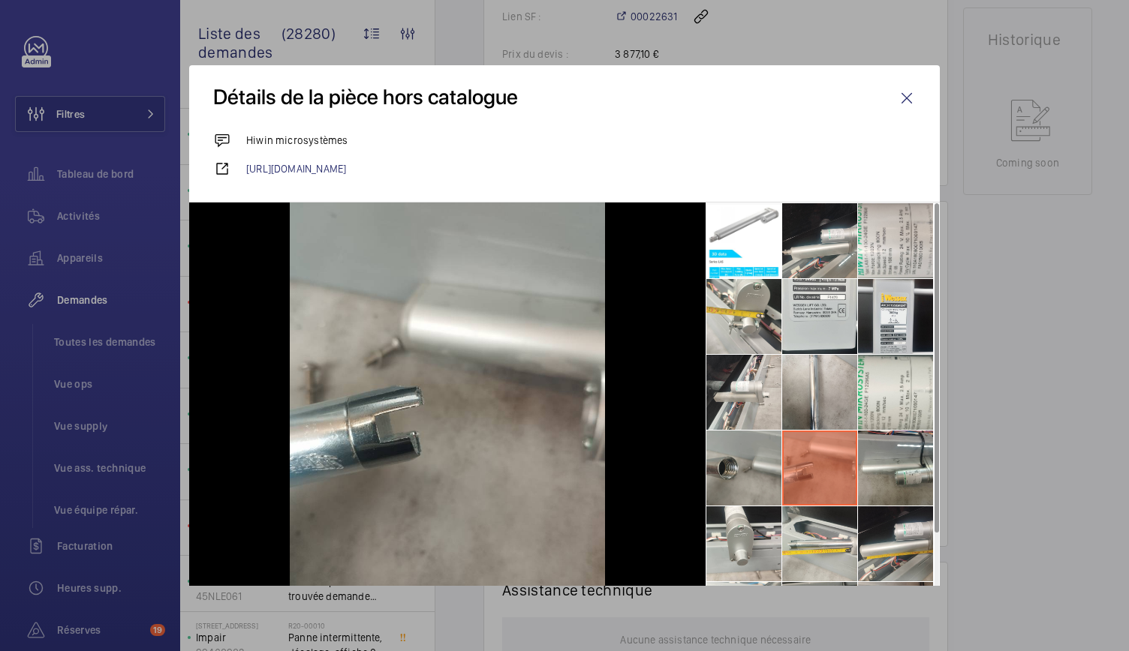
click at [747, 477] on li at bounding box center [743, 468] width 75 height 75
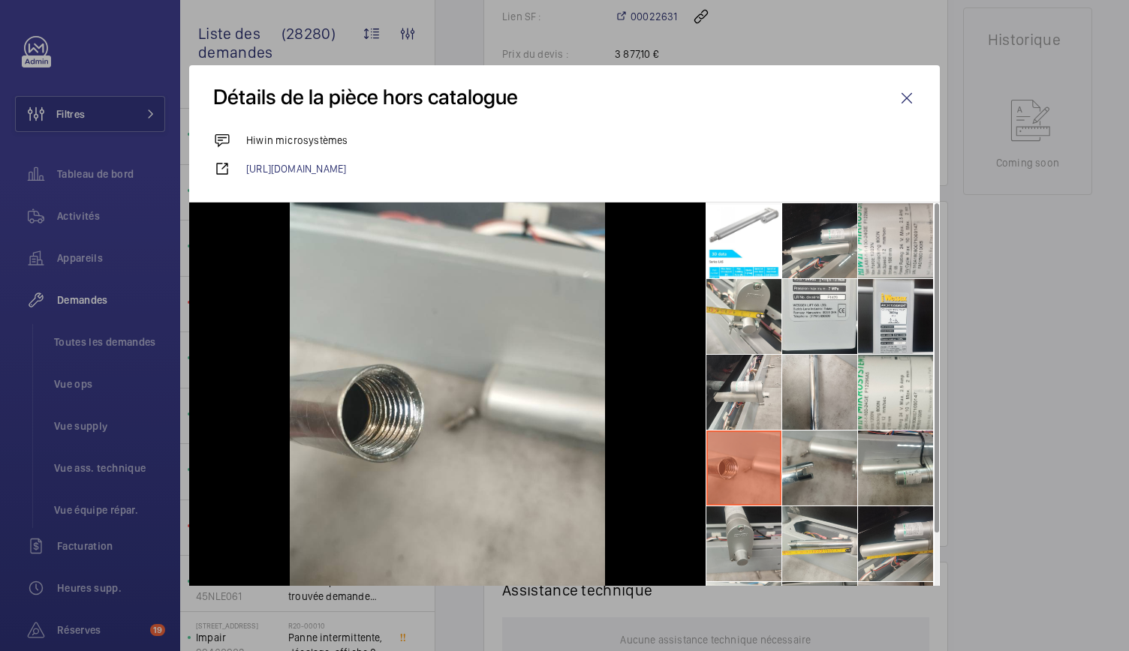
click at [742, 522] on li at bounding box center [743, 544] width 75 height 75
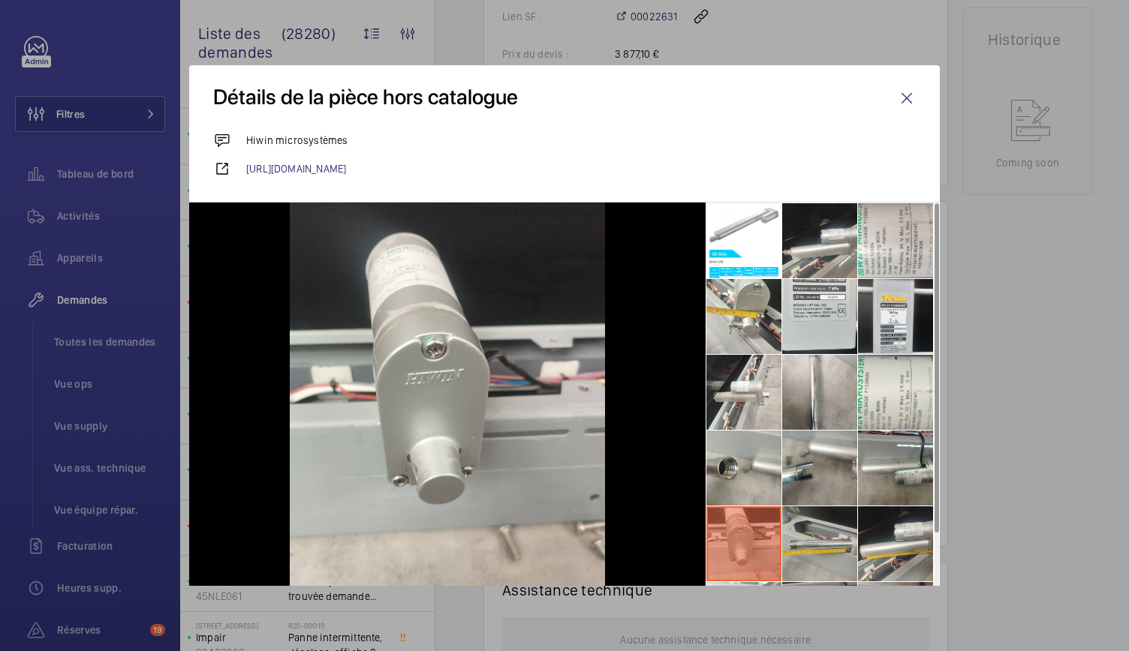
click at [799, 532] on li at bounding box center [819, 544] width 75 height 75
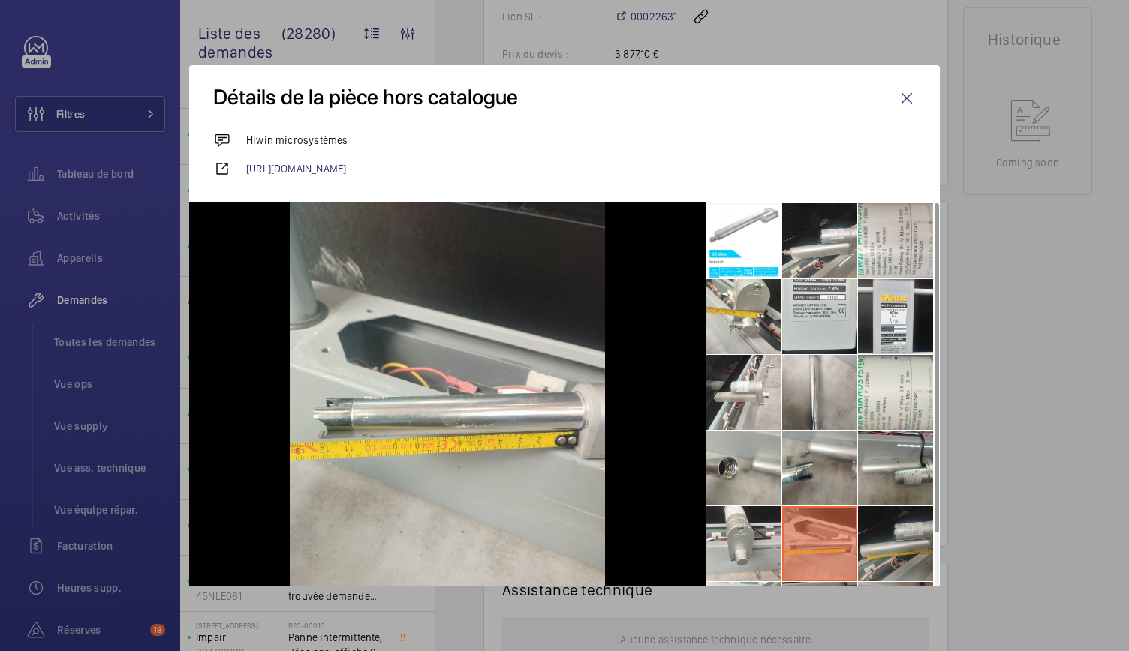
click at [871, 529] on li at bounding box center [895, 544] width 75 height 75
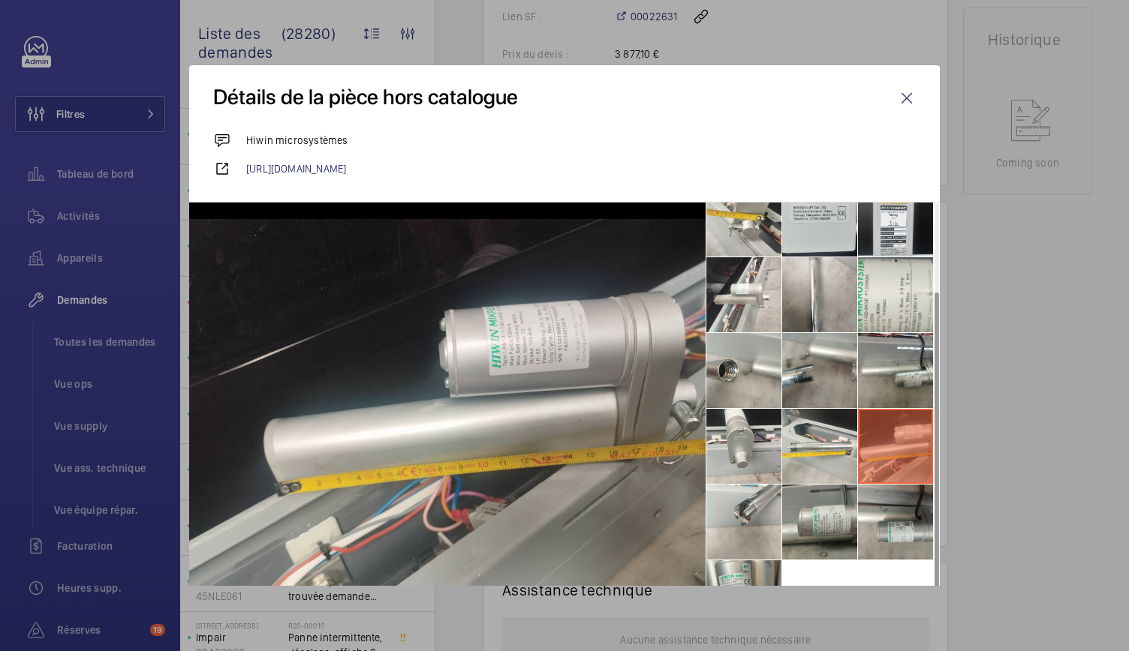
scroll to position [111, 0]
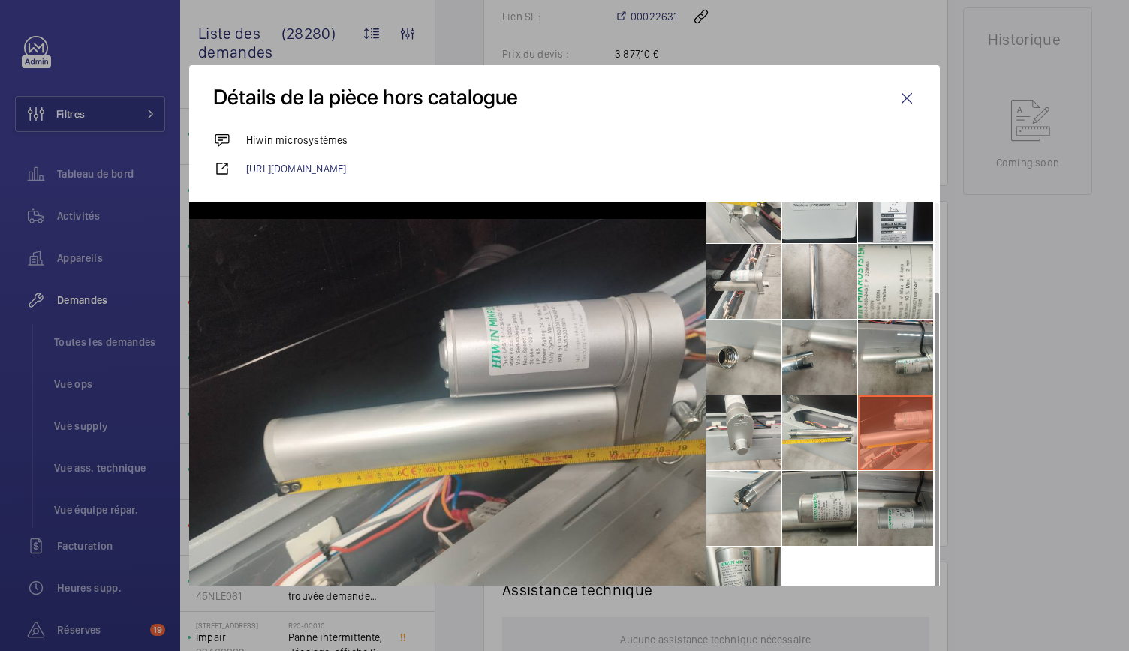
click at [874, 520] on li at bounding box center [895, 508] width 75 height 75
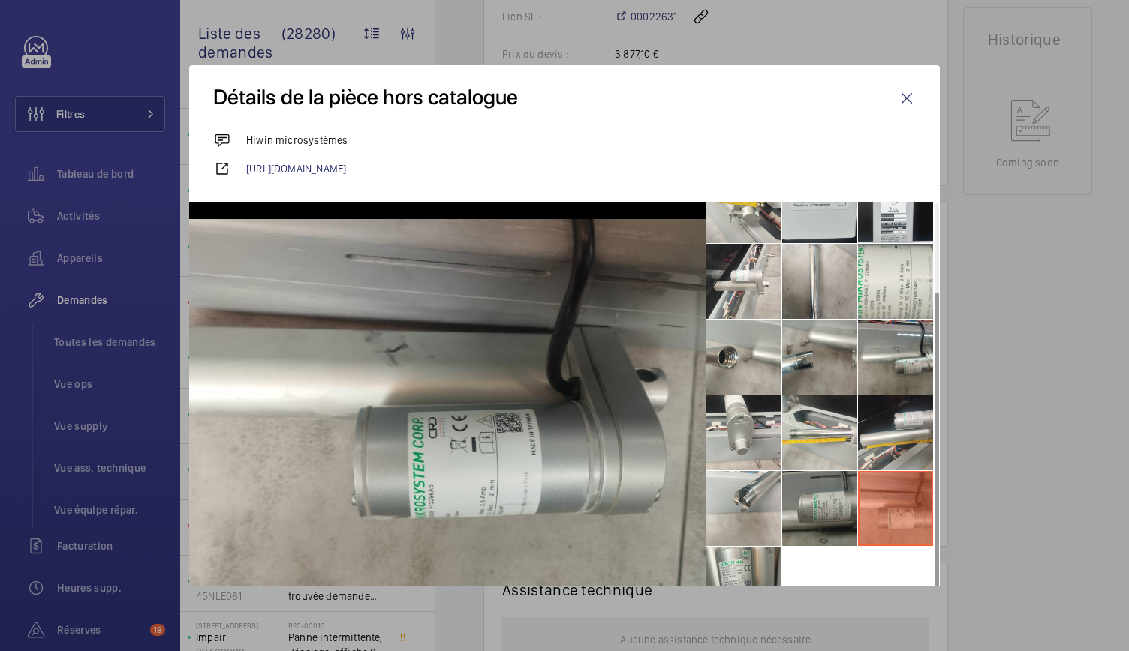
click at [827, 514] on li at bounding box center [819, 508] width 75 height 75
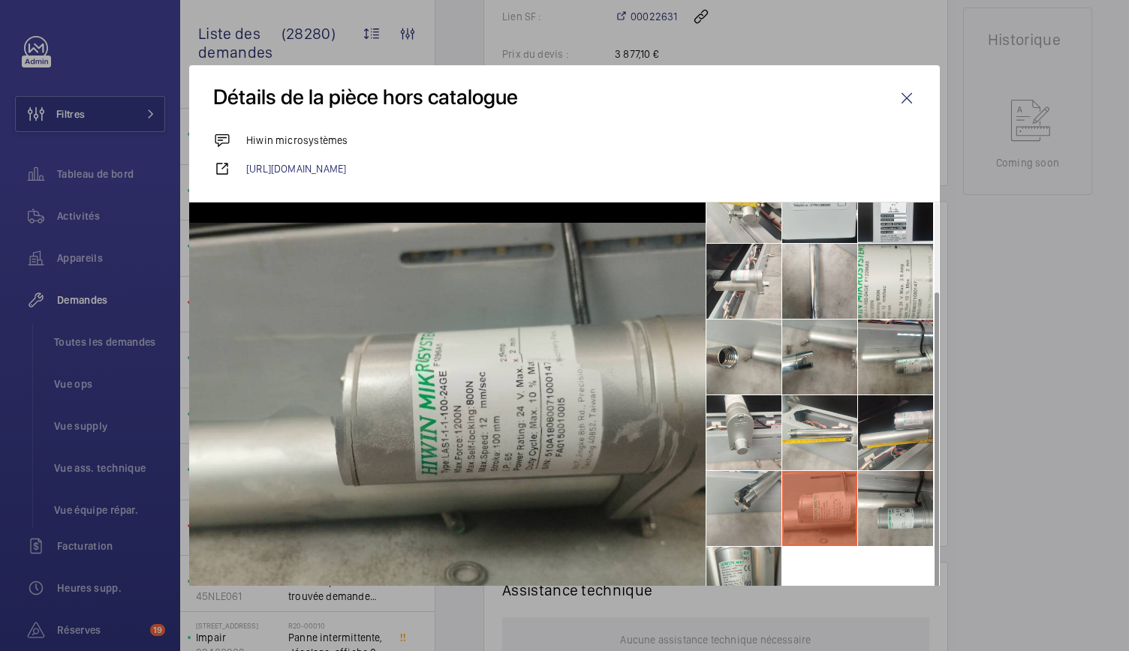
click at [775, 510] on li at bounding box center [743, 508] width 75 height 75
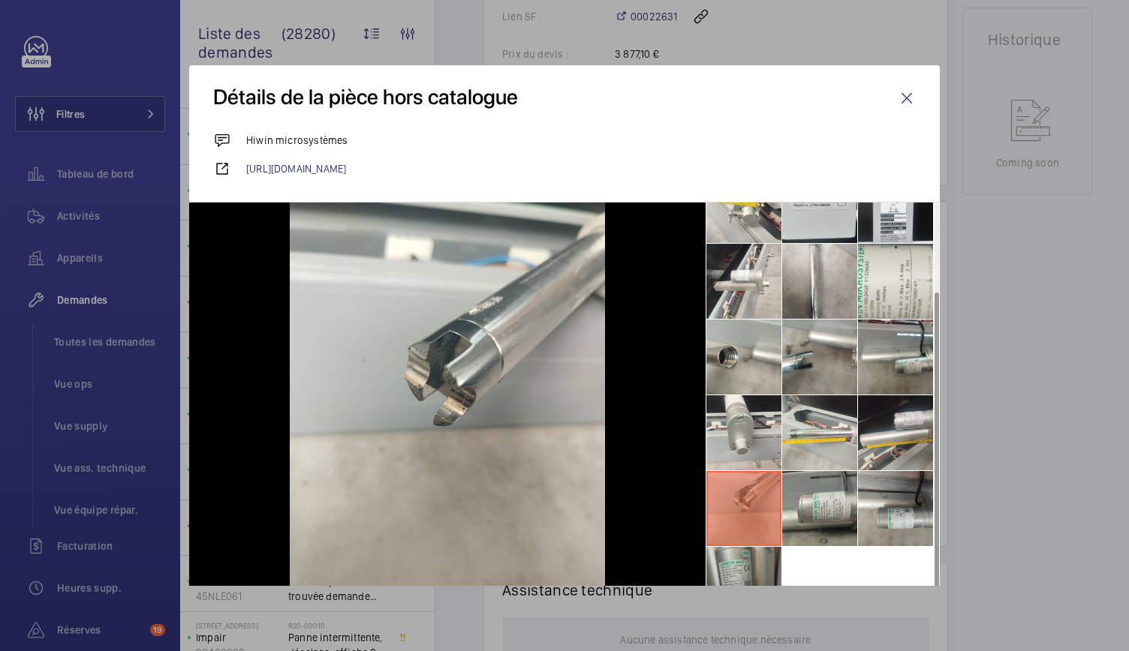
click at [752, 564] on li at bounding box center [743, 584] width 75 height 75
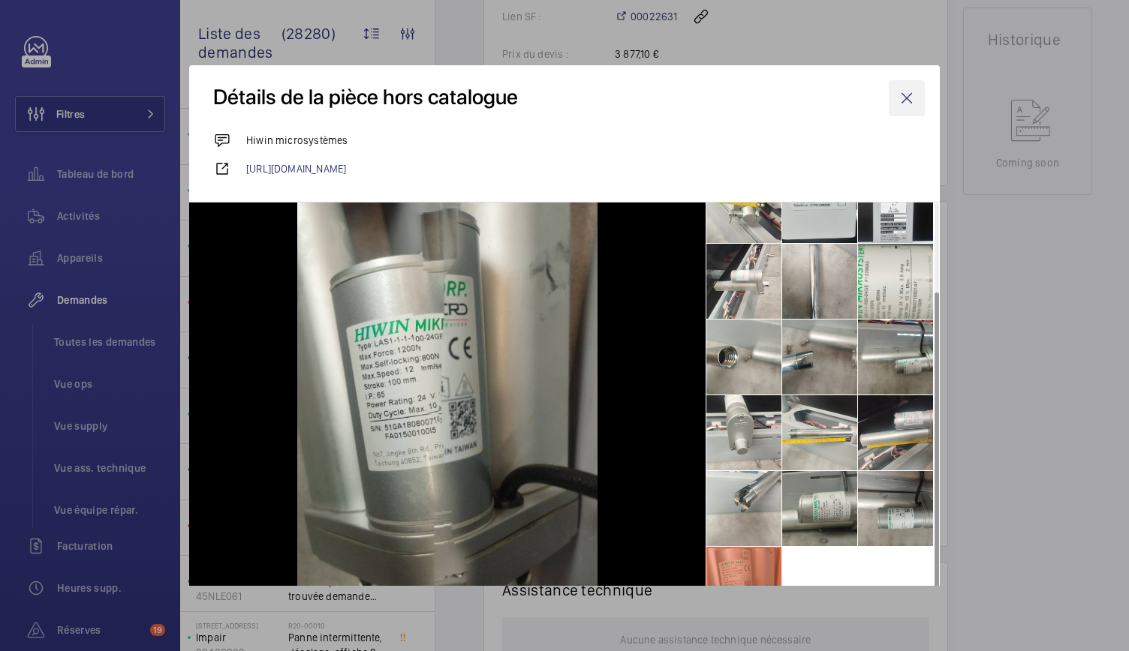
click at [894, 103] on wm-front-icon-button at bounding box center [907, 98] width 36 height 36
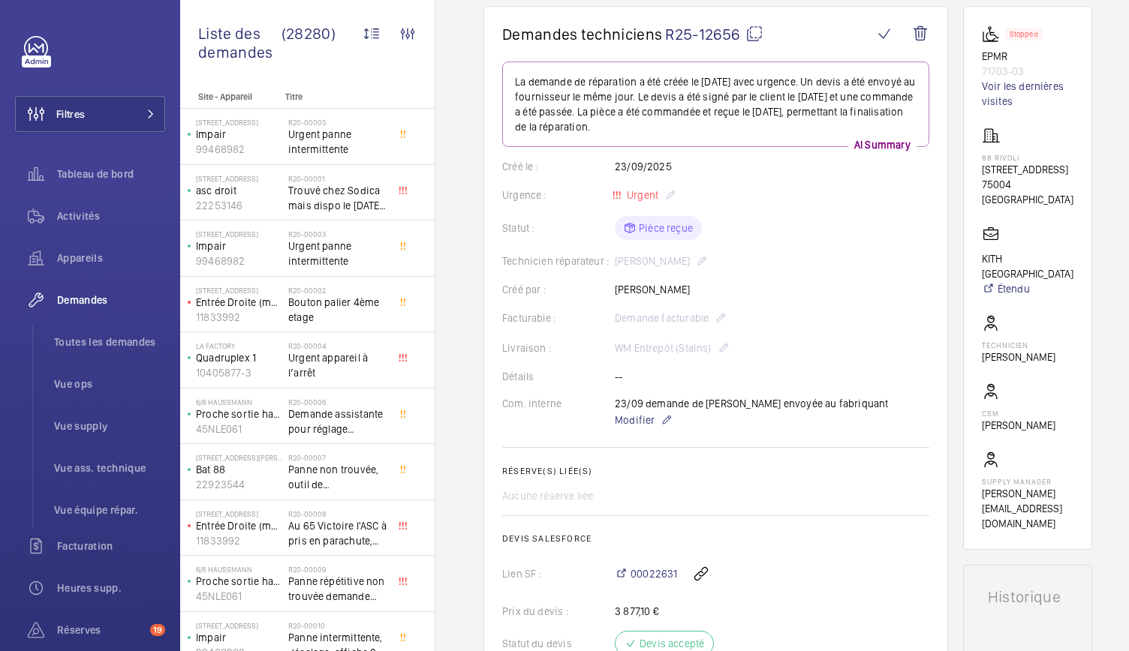
scroll to position [0, 0]
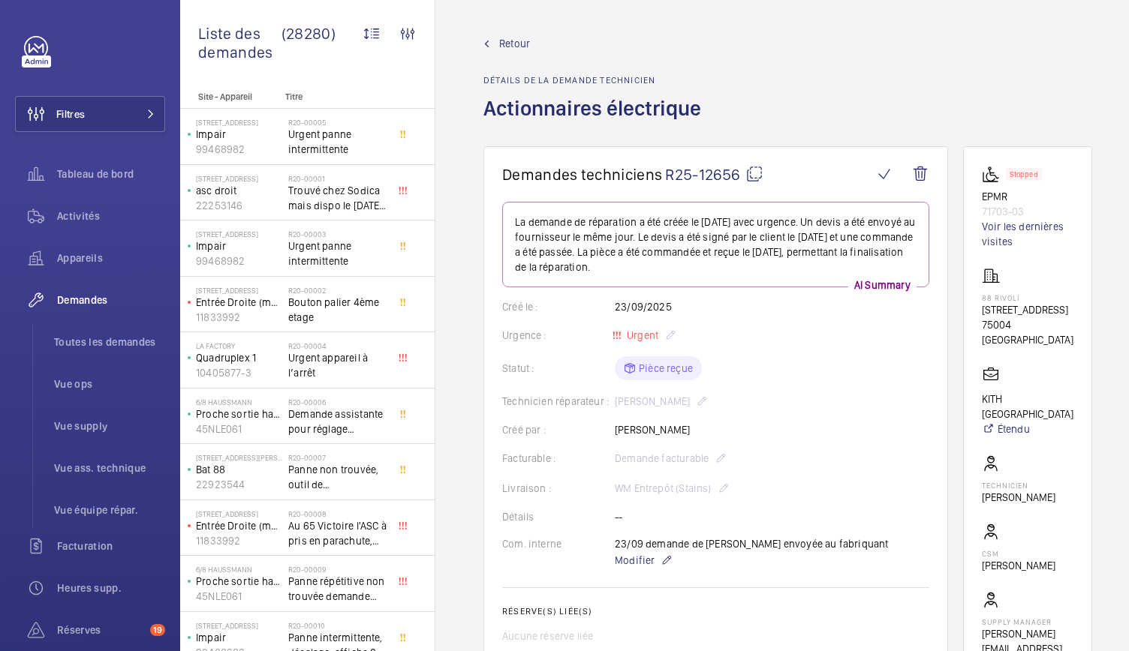
click at [756, 172] on mat-icon at bounding box center [754, 174] width 18 height 18
drag, startPoint x: 984, startPoint y: 197, endPoint x: 1048, endPoint y: 212, distance: 65.4
click at [1048, 212] on wm-front-card "Stopped EPMR 71703-03 Voir les dernières visites 88 Rivoli 88 Rue de Rivoli, 75…" at bounding box center [1027, 418] width 129 height 544
copy div "EPMR 71703-03"
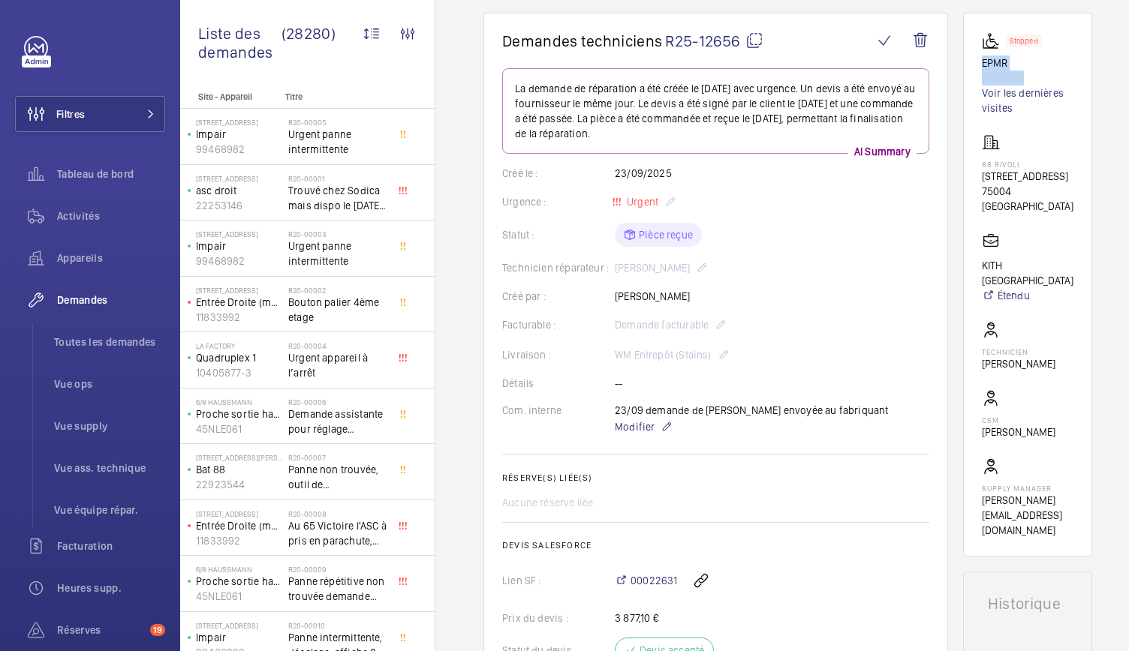
scroll to position [156, 0]
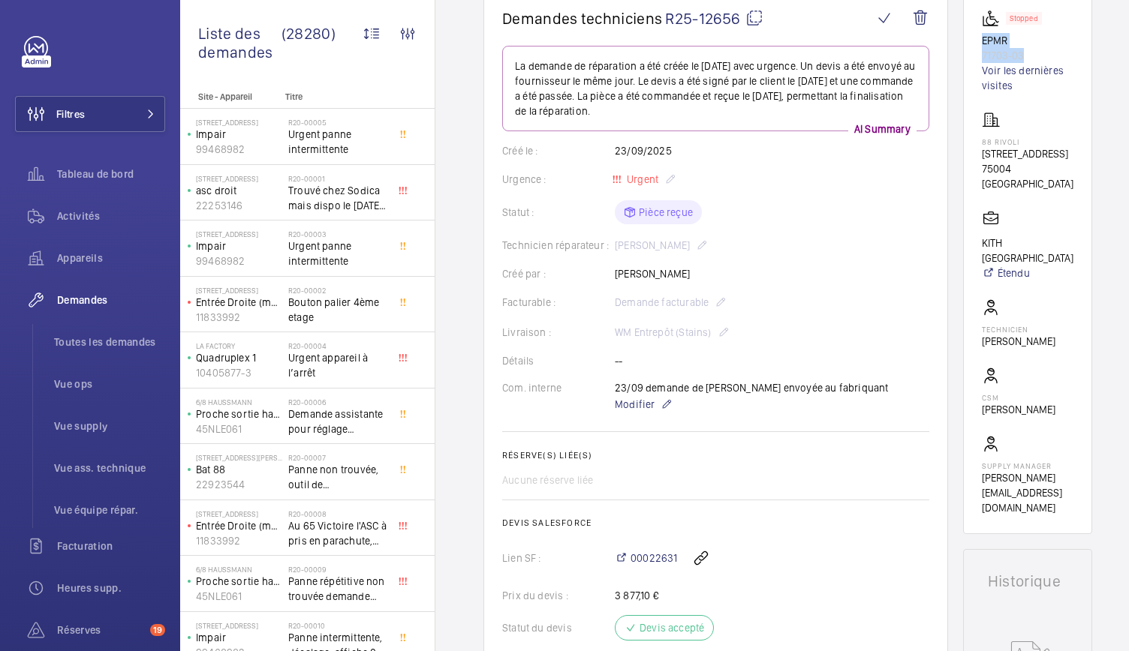
drag, startPoint x: 614, startPoint y: 277, endPoint x: 692, endPoint y: 280, distance: 78.1
click at [692, 280] on div "Créé par : Vidjay Virappane" at bounding box center [715, 273] width 427 height 15
copy div "Créé par : Vidjay Virappane"
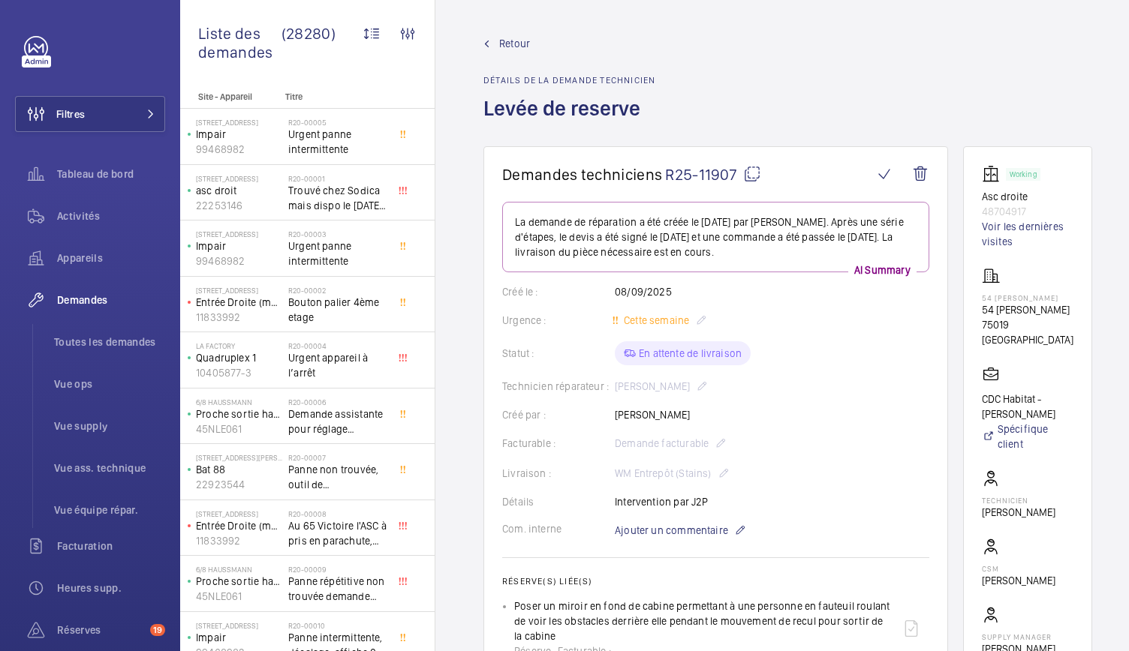
click at [757, 174] on mat-icon at bounding box center [752, 174] width 18 height 18
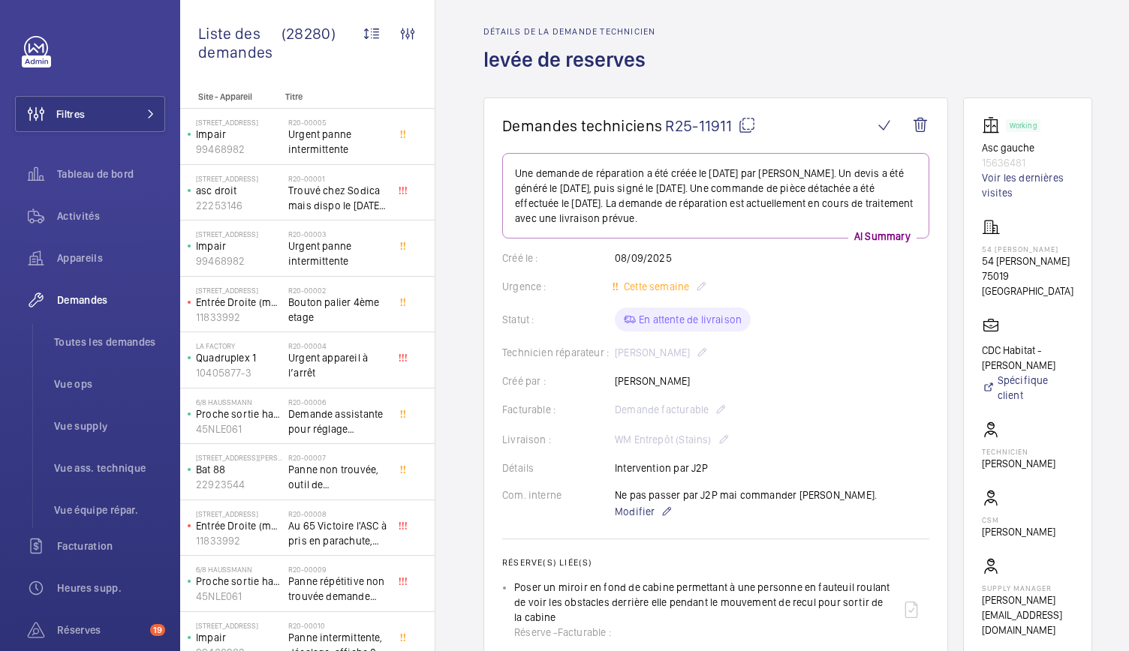
scroll to position [48, 0]
click at [747, 125] on mat-icon at bounding box center [747, 126] width 18 height 18
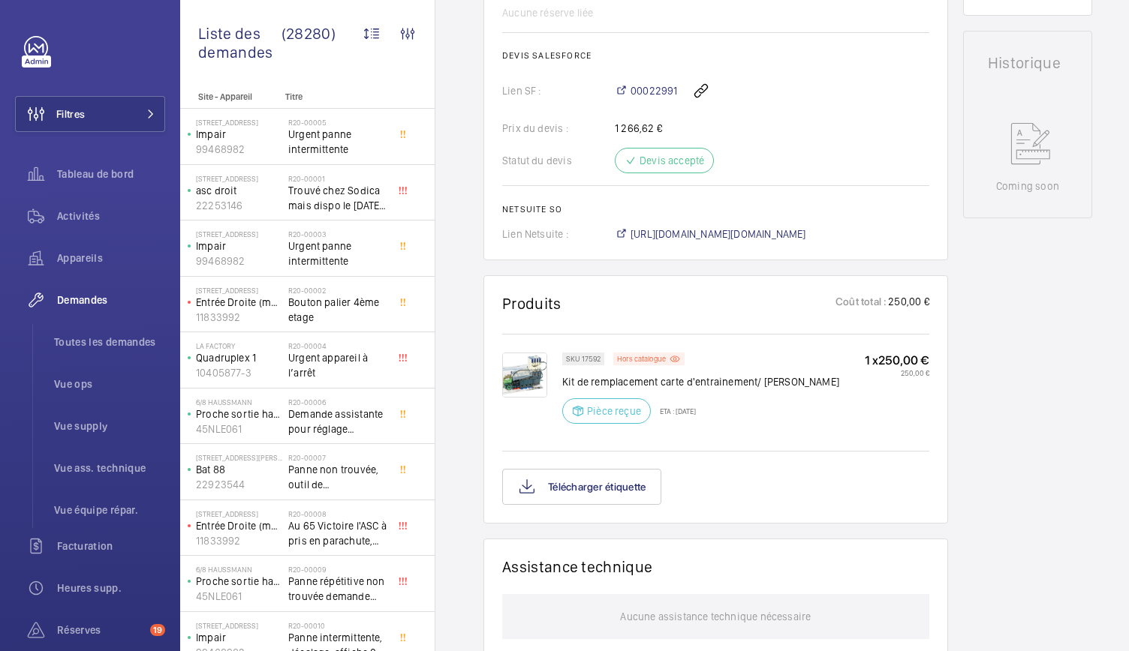
scroll to position [654, 0]
click at [520, 386] on img at bounding box center [524, 374] width 45 height 45
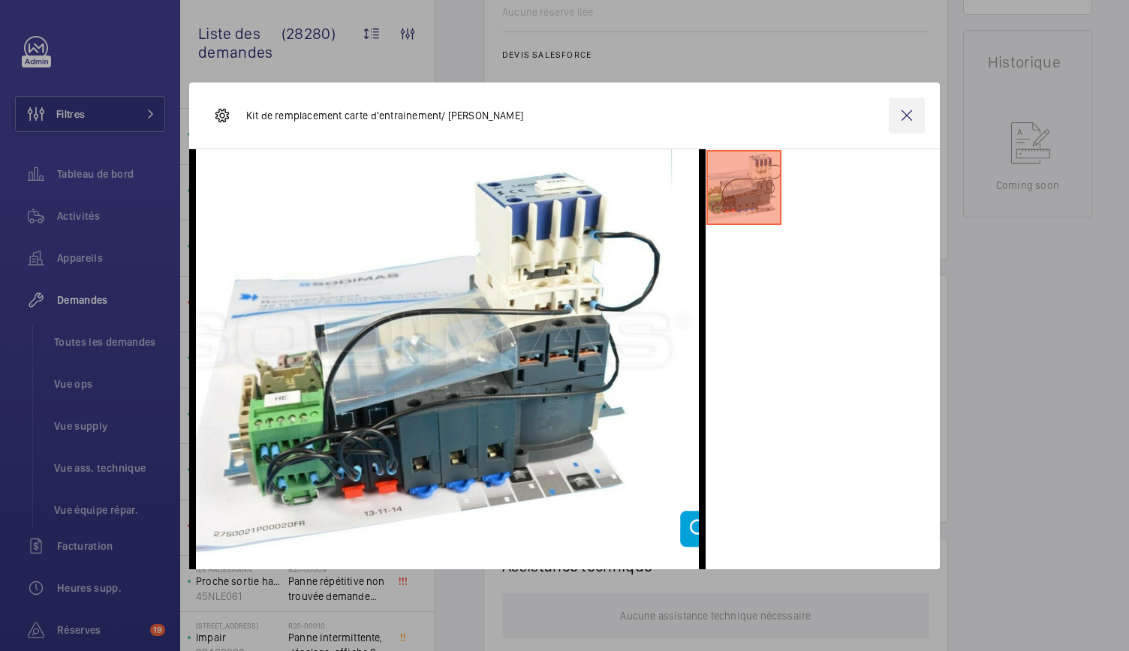
click at [908, 123] on wm-front-icon-button at bounding box center [907, 116] width 36 height 36
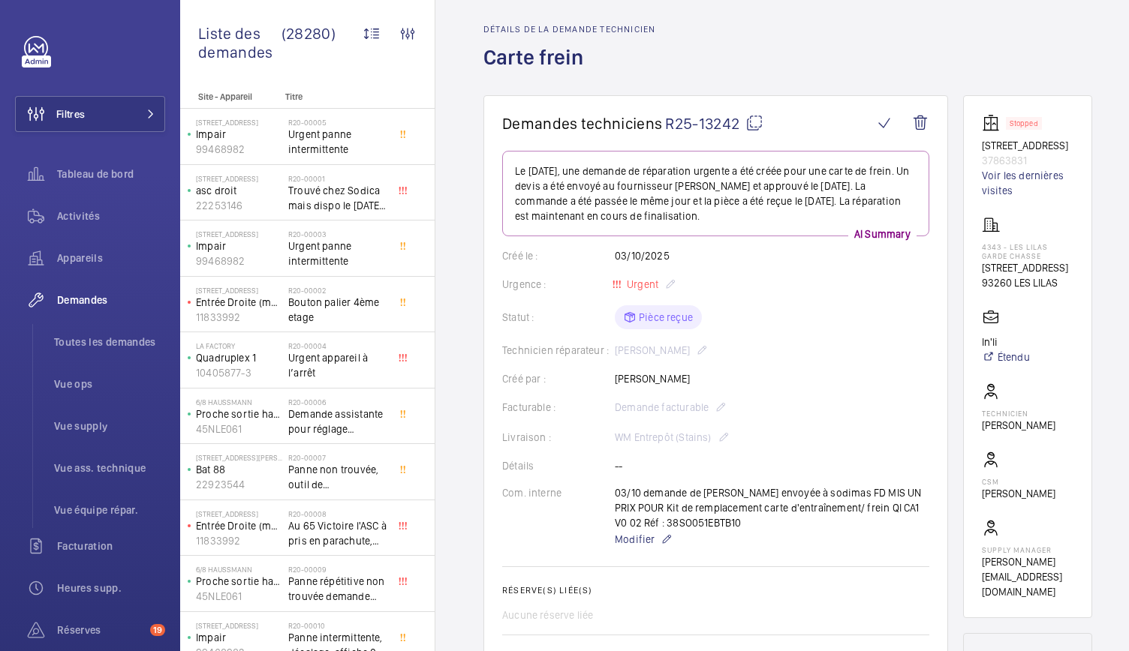
scroll to position [0, 0]
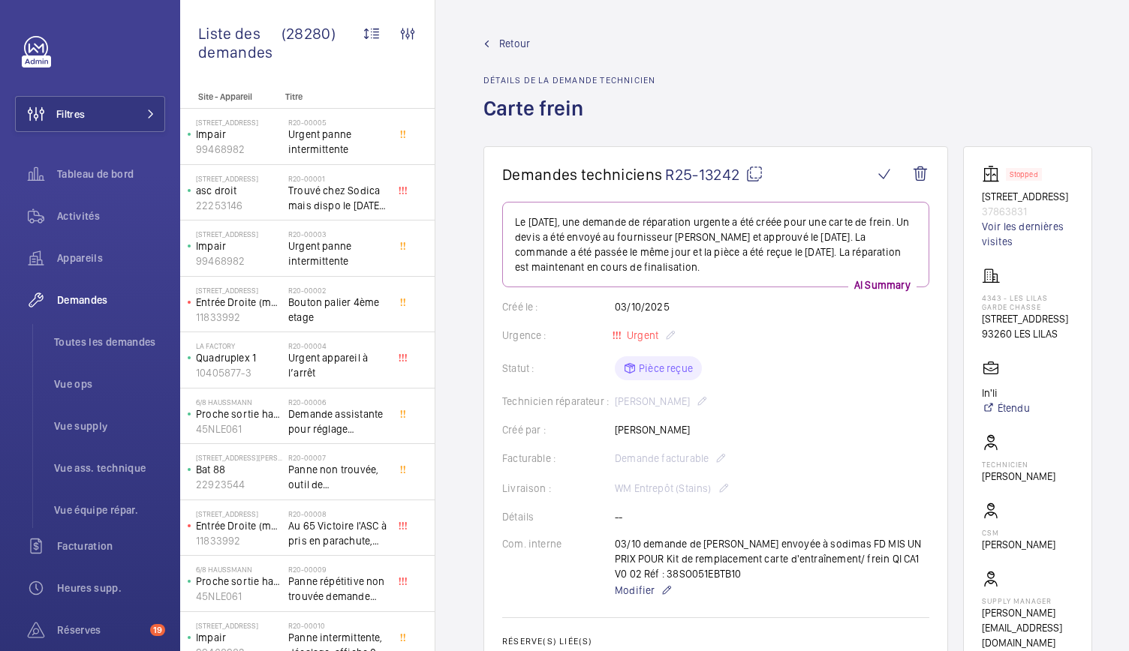
click at [756, 176] on mat-icon at bounding box center [754, 174] width 18 height 18
click at [131, 338] on span "Toutes les demandes" at bounding box center [109, 342] width 111 height 15
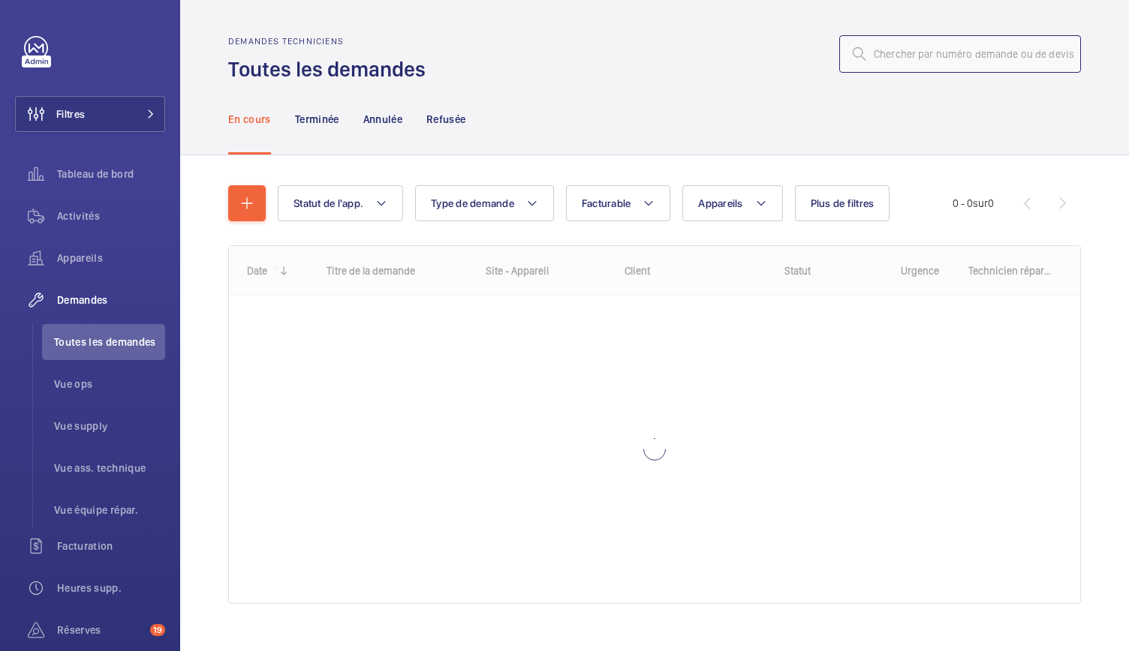
click at [903, 55] on input "text" at bounding box center [960, 54] width 242 height 38
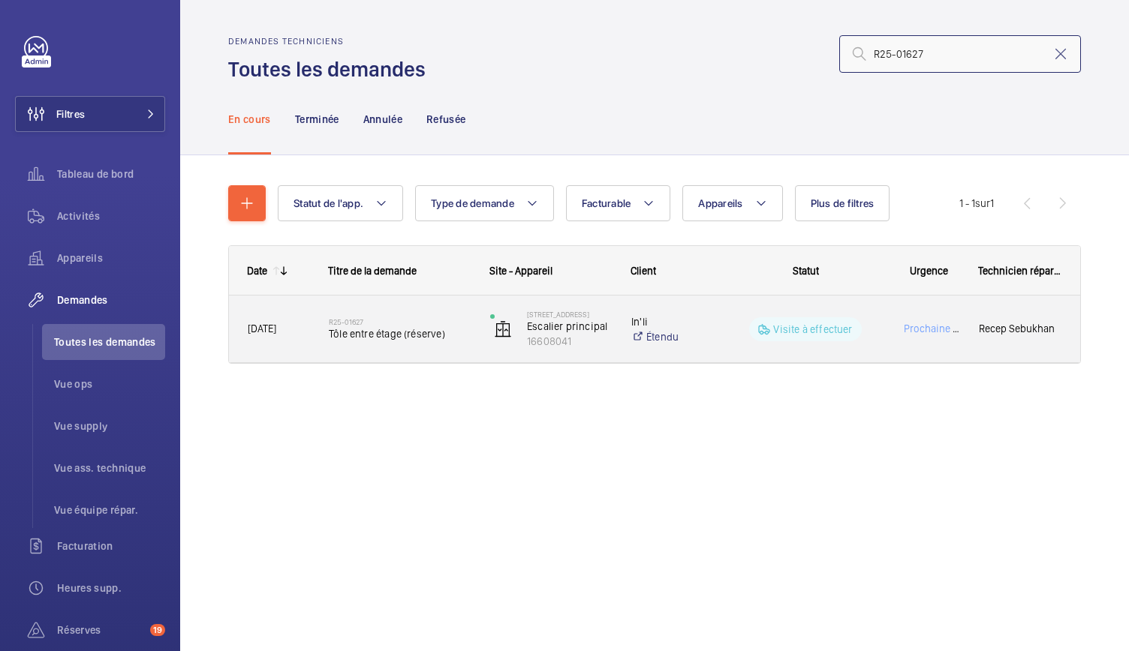
type input "R25-01627"
click at [411, 337] on span "Tôle entre étage (réserve)" at bounding box center [400, 333] width 142 height 15
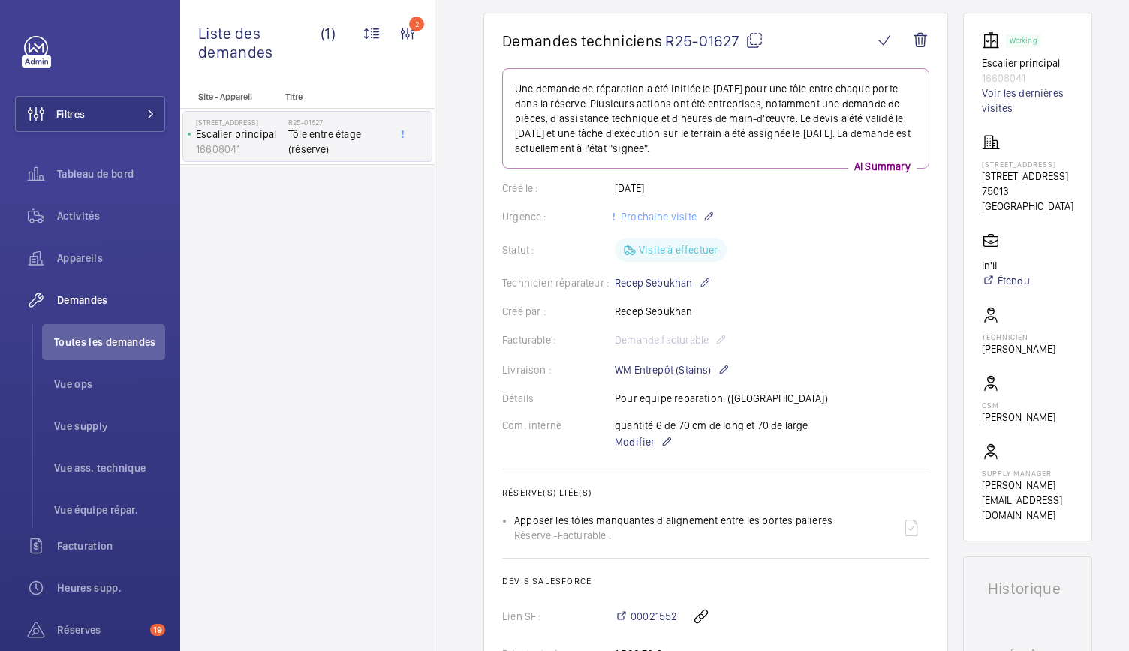
scroll to position [24, 0]
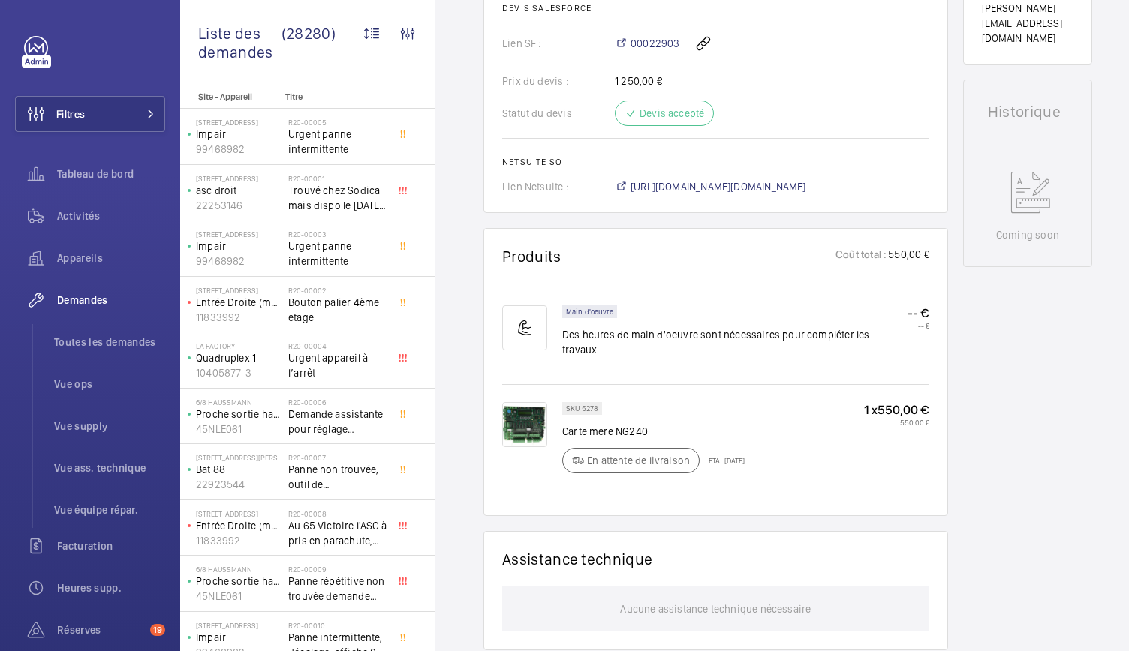
scroll to position [645, 0]
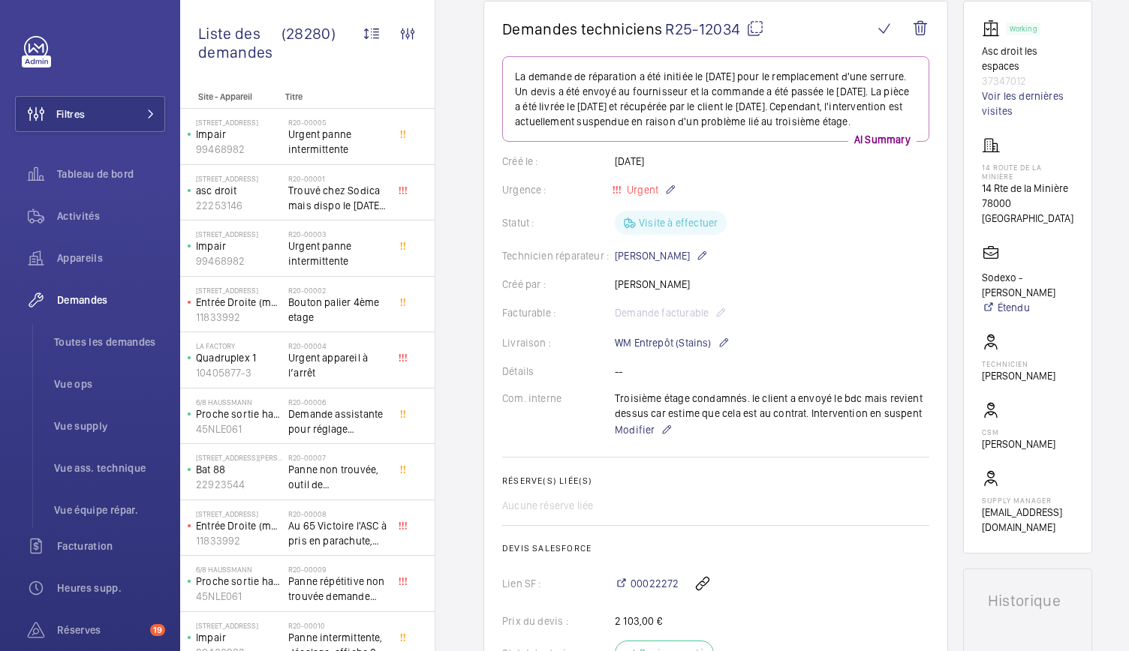
scroll to position [76, 0]
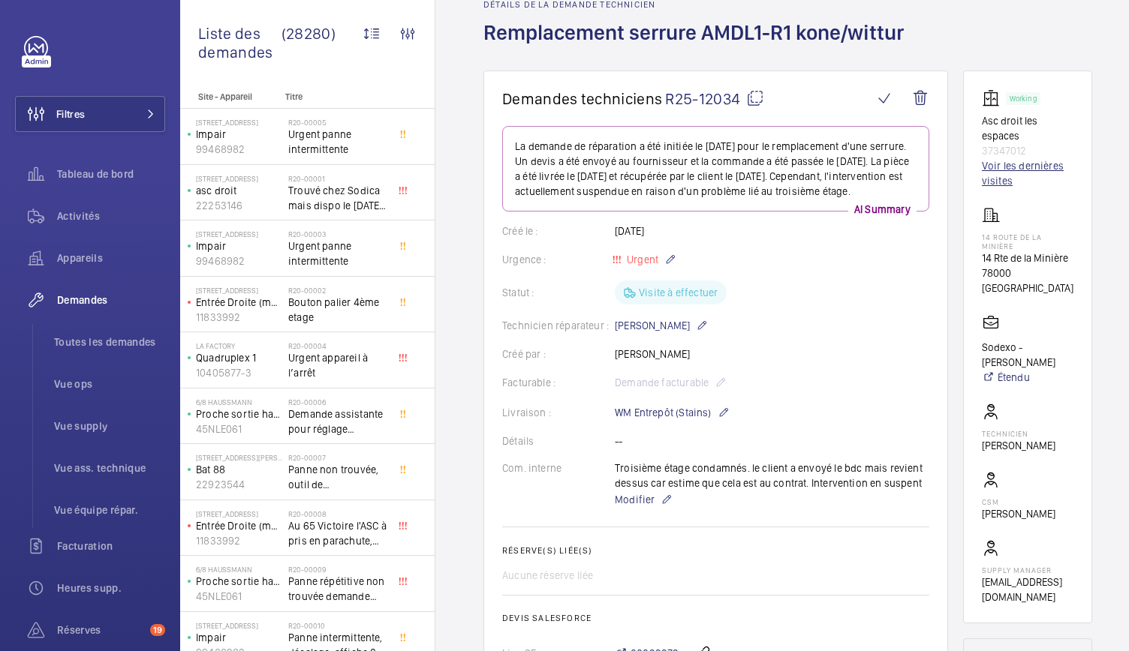
click at [1005, 175] on link "Voir les dernières visites" at bounding box center [1028, 173] width 92 height 30
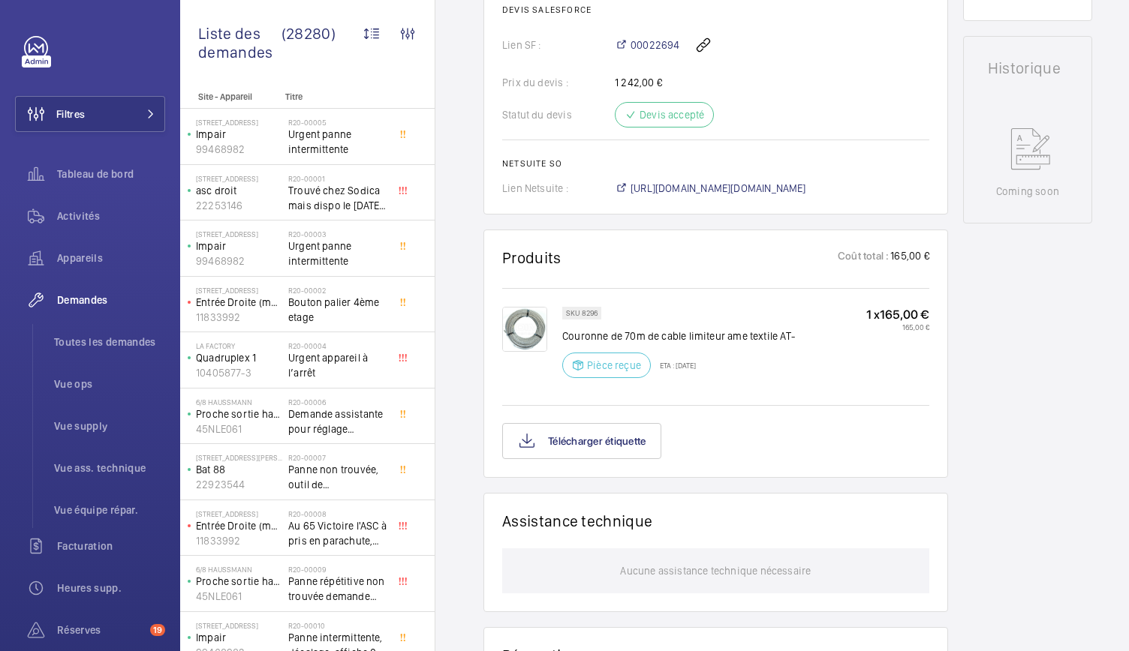
scroll to position [657, 0]
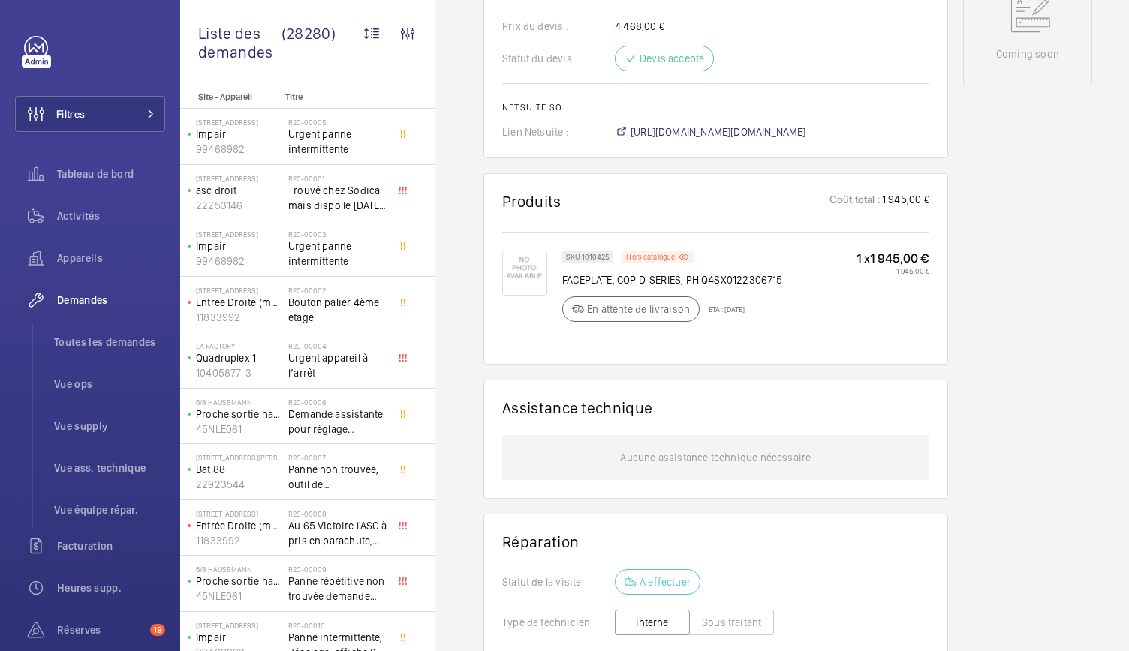
scroll to position [768, 0]
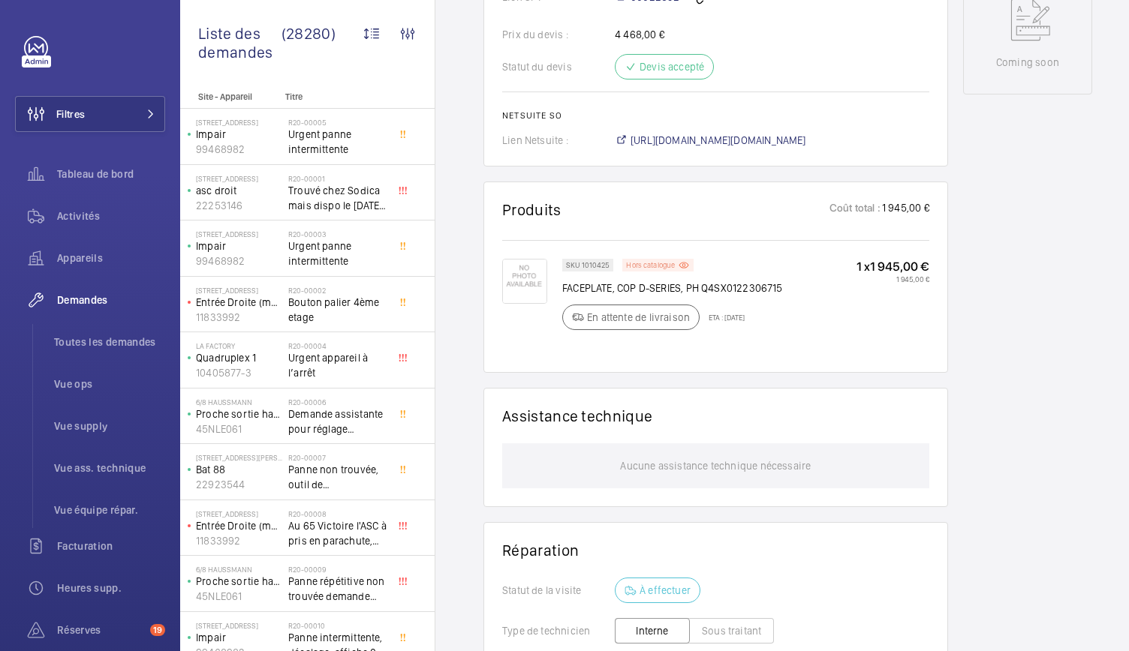
click at [663, 267] on p "Hors catalogue" at bounding box center [650, 265] width 49 height 5
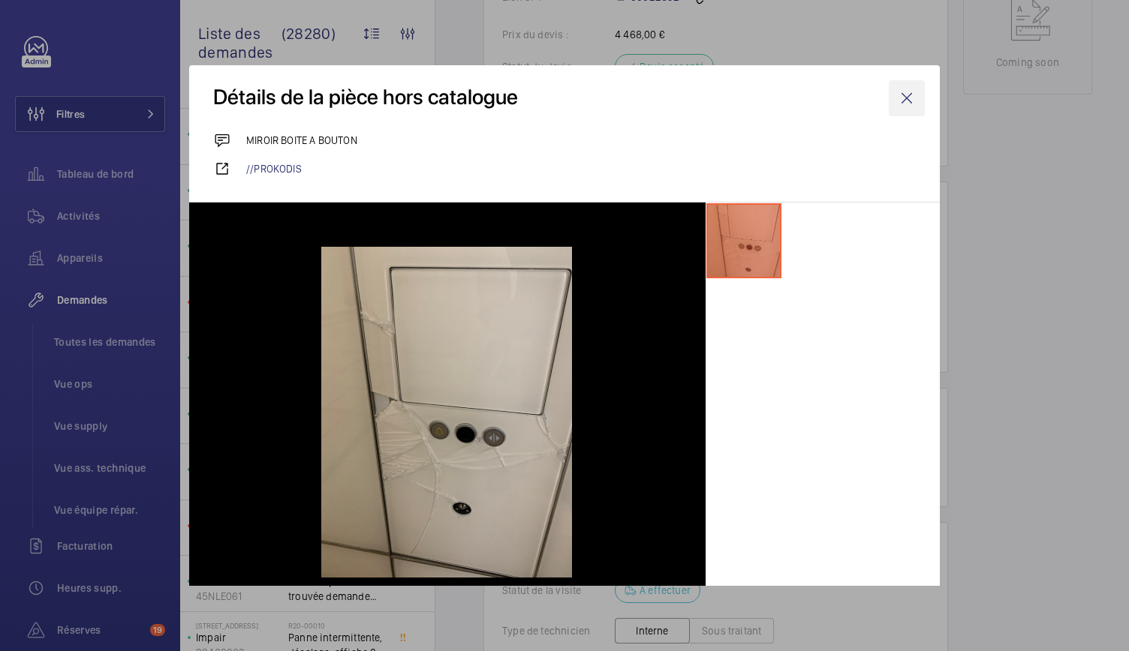
click at [897, 97] on wm-front-icon-button at bounding box center [907, 98] width 36 height 36
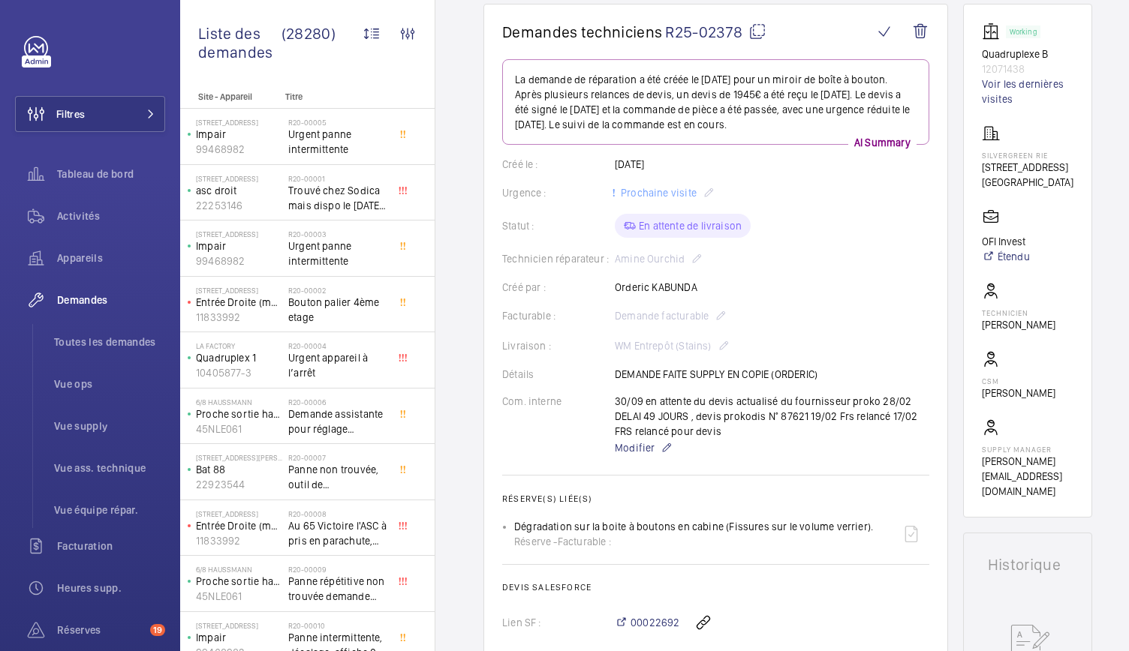
click at [645, 152] on wm-front-card-body "La demande de réparation a été créée le 14/02/2025 pour un miroir de boîte à bo…" at bounding box center [715, 416] width 427 height 714
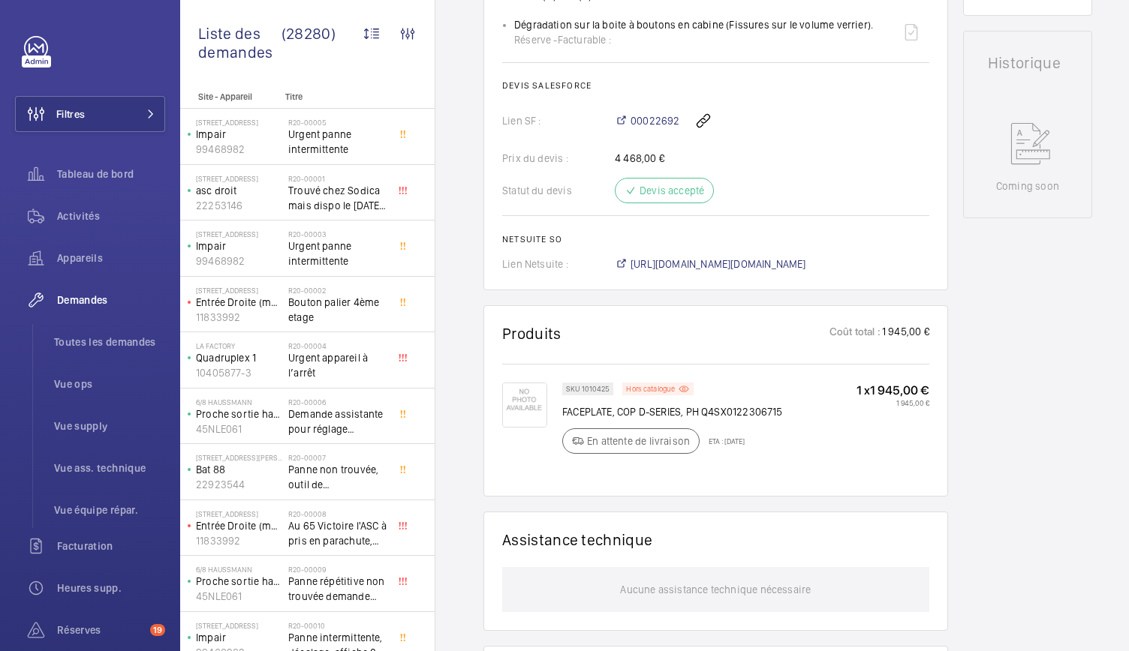
scroll to position [653, 0]
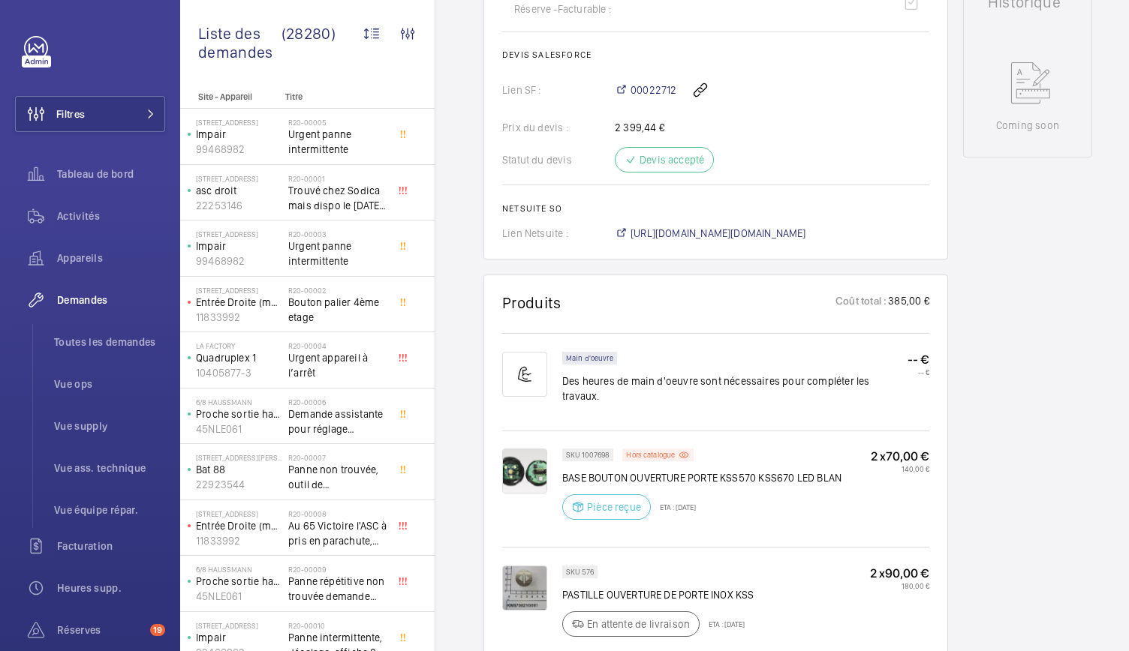
scroll to position [645, 0]
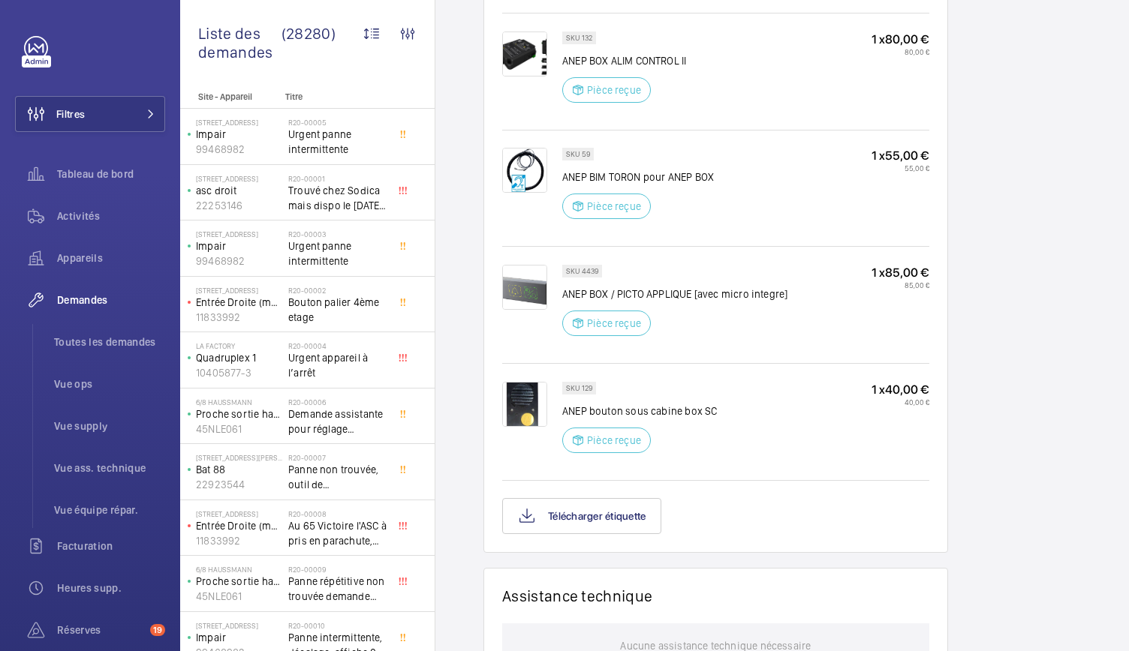
scroll to position [1304, 0]
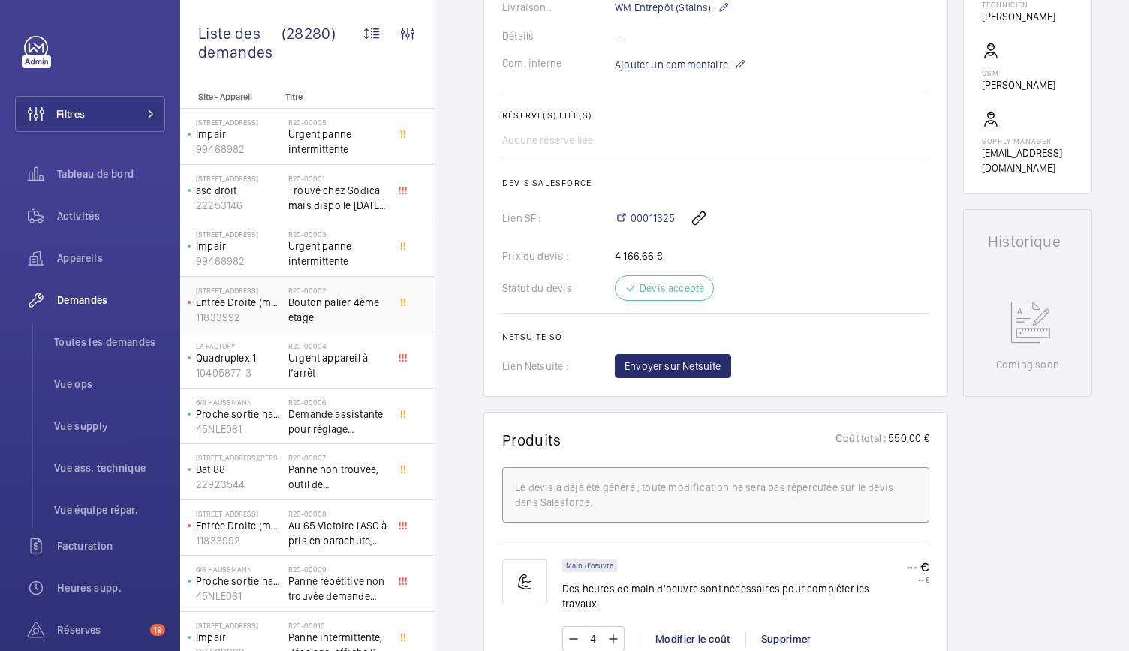
scroll to position [369, 0]
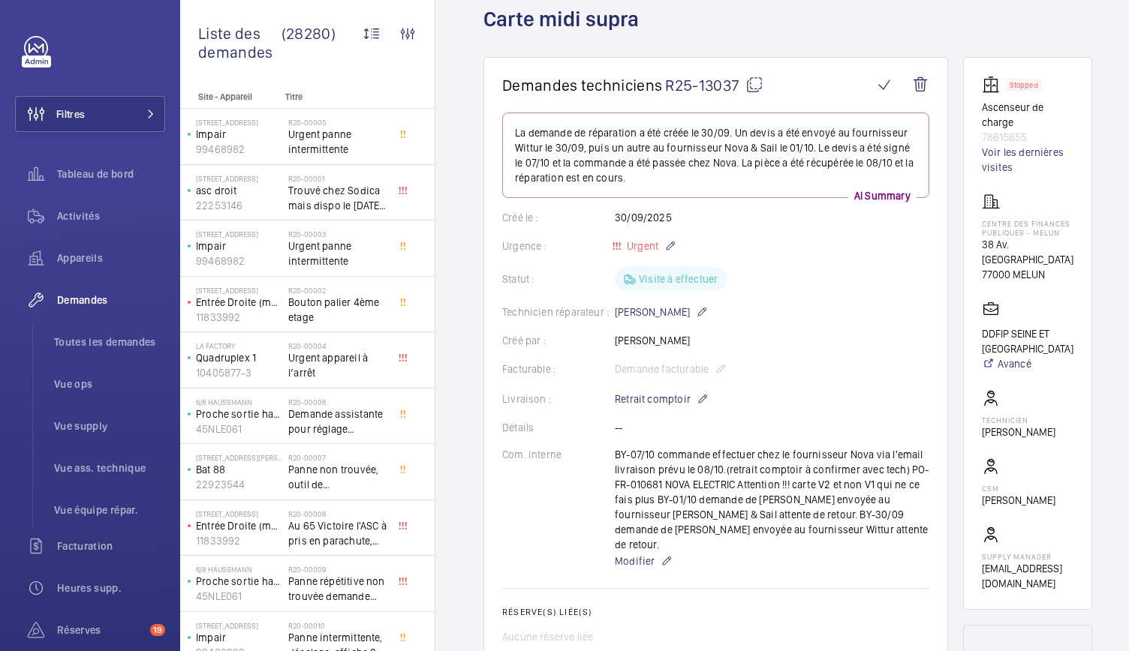
scroll to position [38, 0]
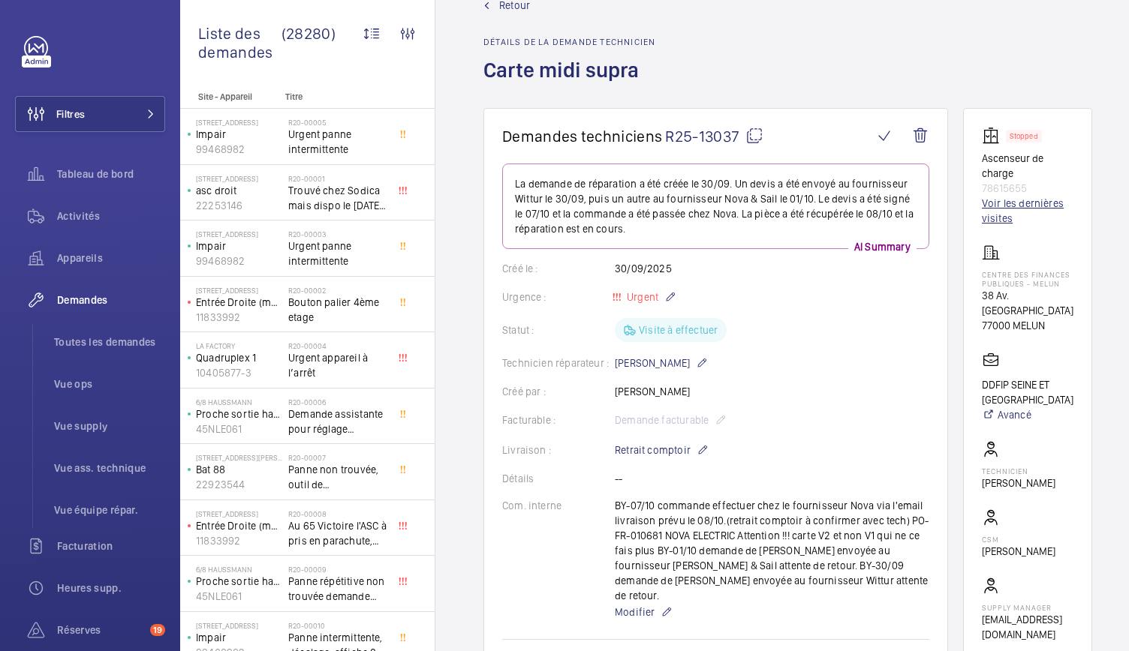
click at [1015, 212] on link "Voir les dernières visites" at bounding box center [1028, 211] width 92 height 30
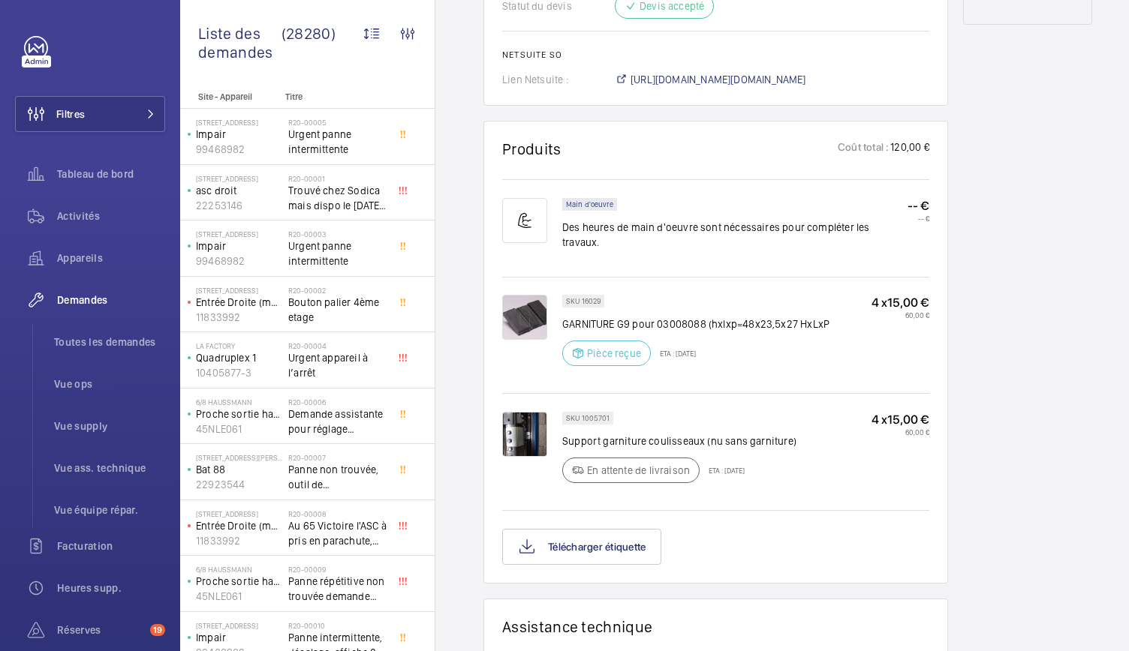
scroll to position [857, 0]
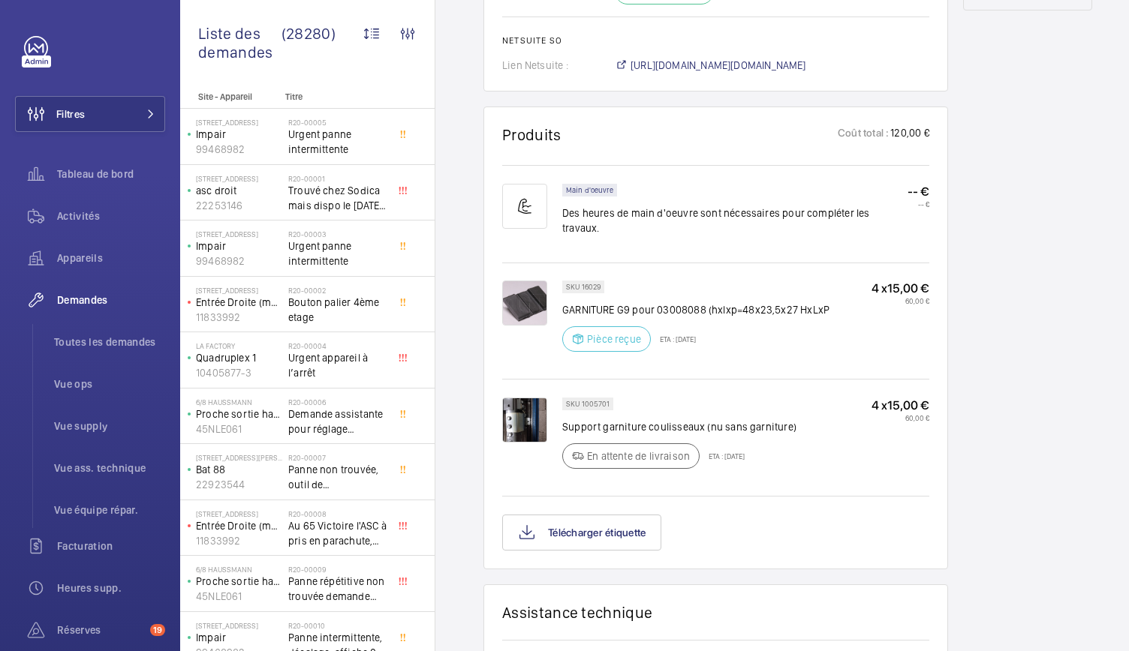
scroll to position [868, 0]
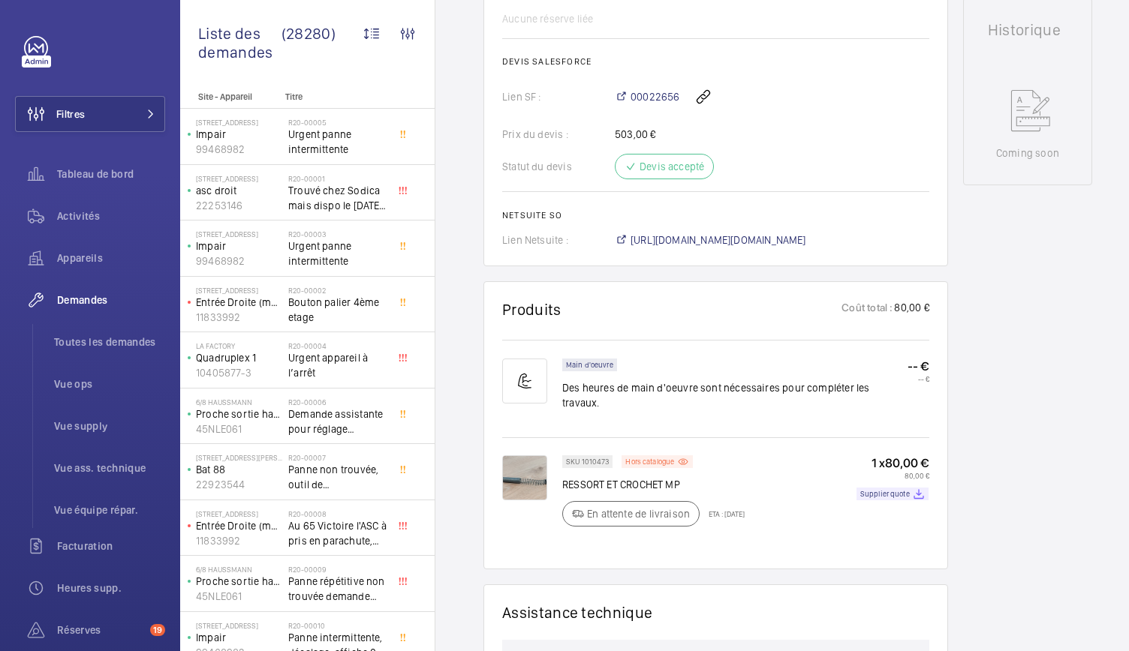
scroll to position [779, 0]
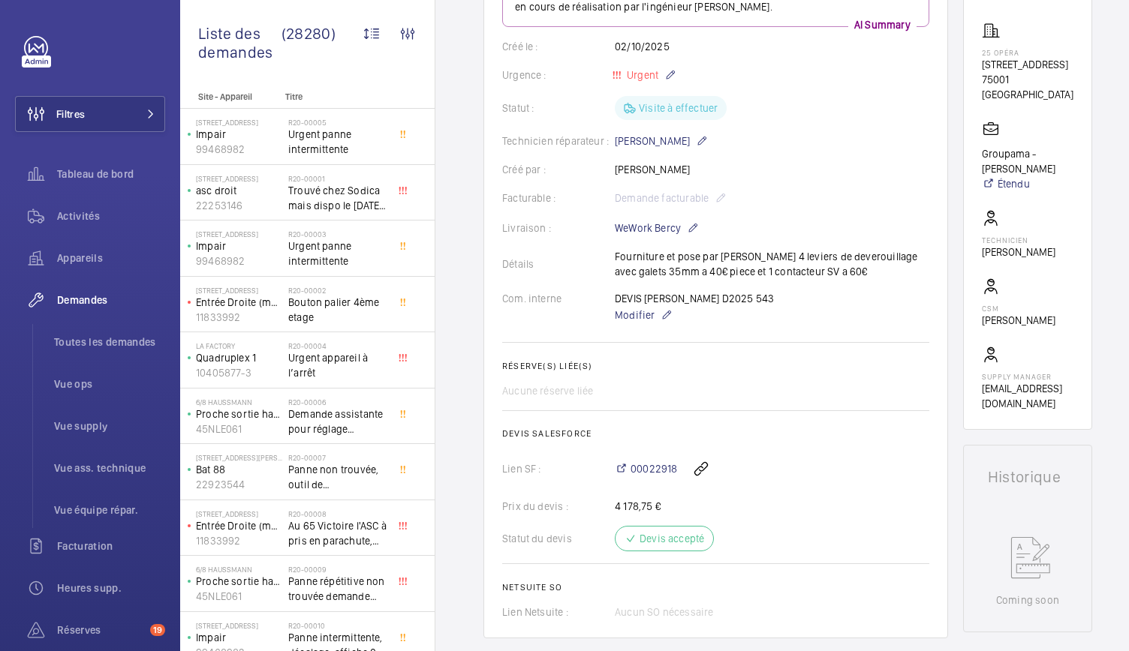
scroll to position [271, 0]
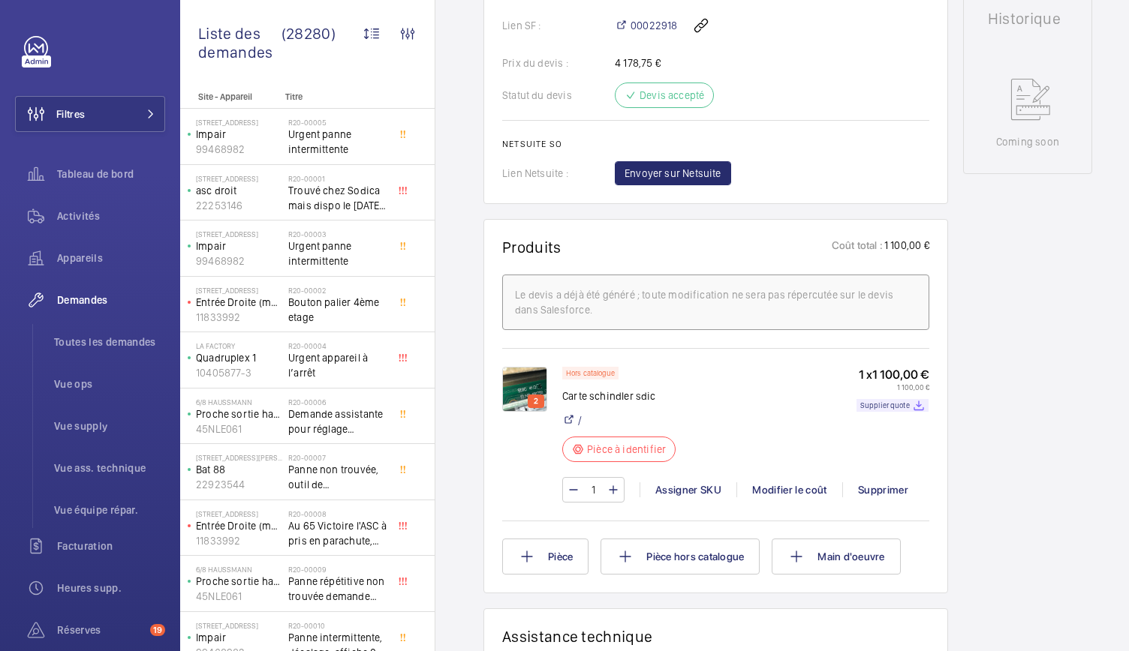
scroll to position [704, 0]
